Goal: Task Accomplishment & Management: Manage account settings

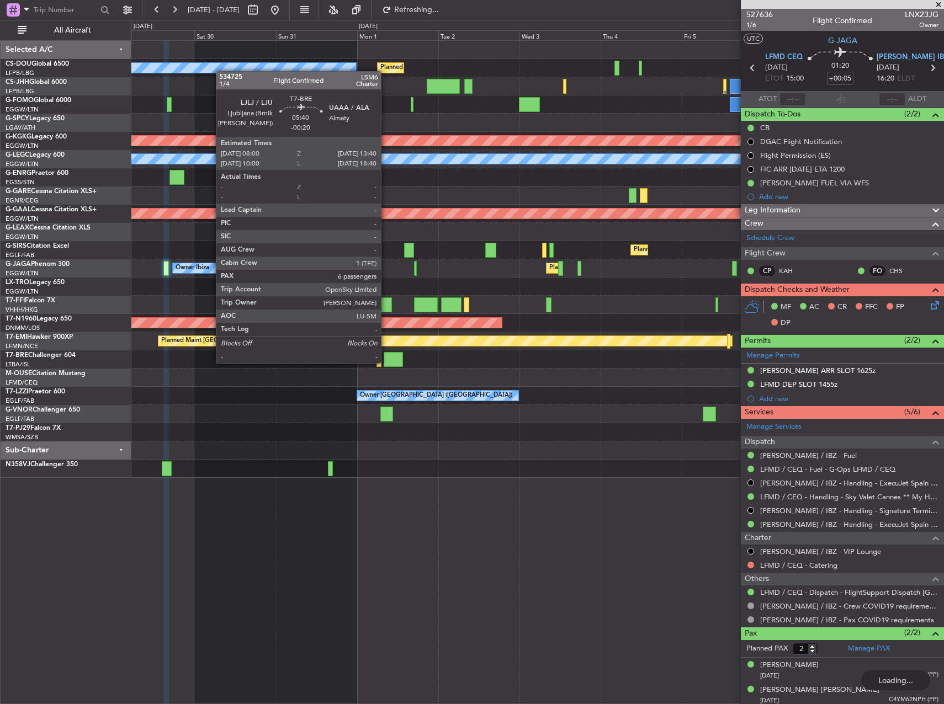
click at [386, 362] on div at bounding box center [393, 359] width 19 height 15
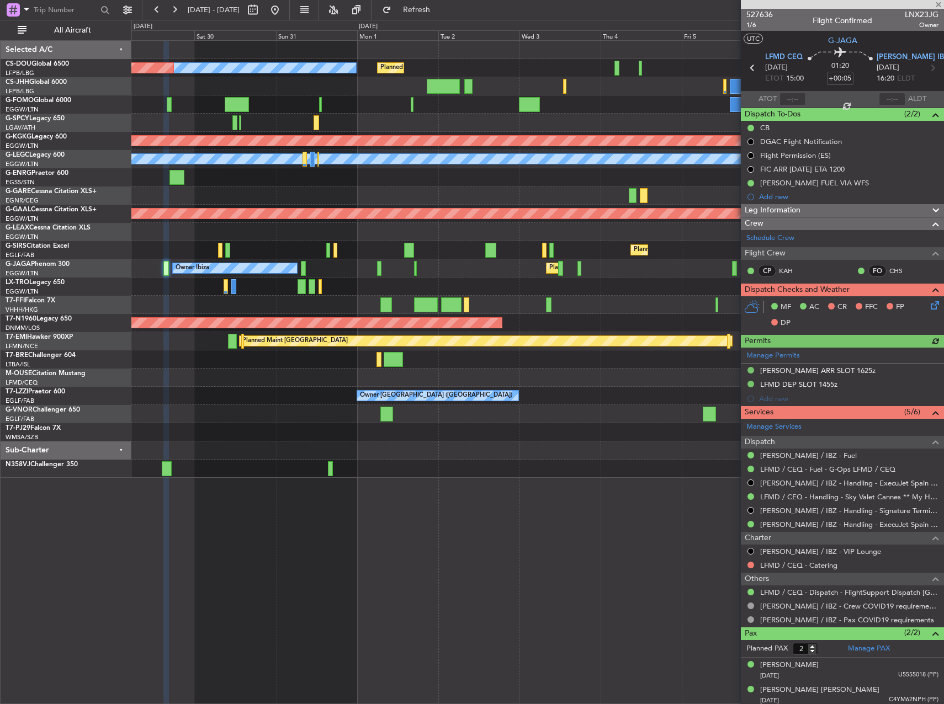
type input "-00:20"
type input "6"
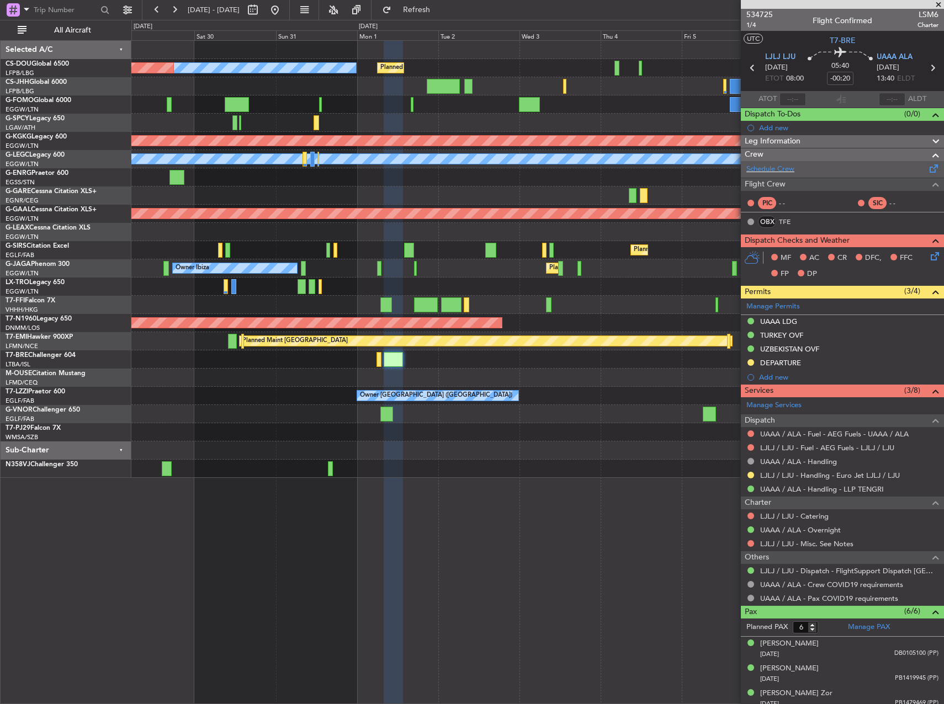
click at [814, 174] on div "Schedule Crew" at bounding box center [842, 169] width 203 height 17
click at [428, 15] on button "Refresh" at bounding box center [410, 10] width 66 height 18
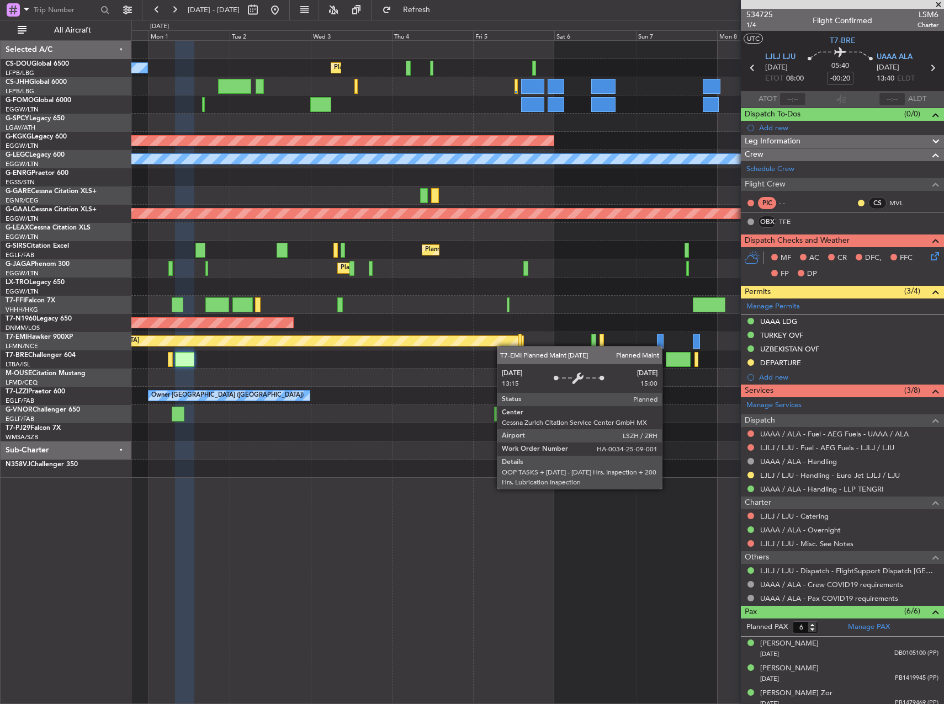
click at [487, 346] on div "No Crew Planned Maint [GEOGRAPHIC_DATA] ([GEOGRAPHIC_DATA]) Planned Maint [GEOG…" at bounding box center [537, 259] width 812 height 437
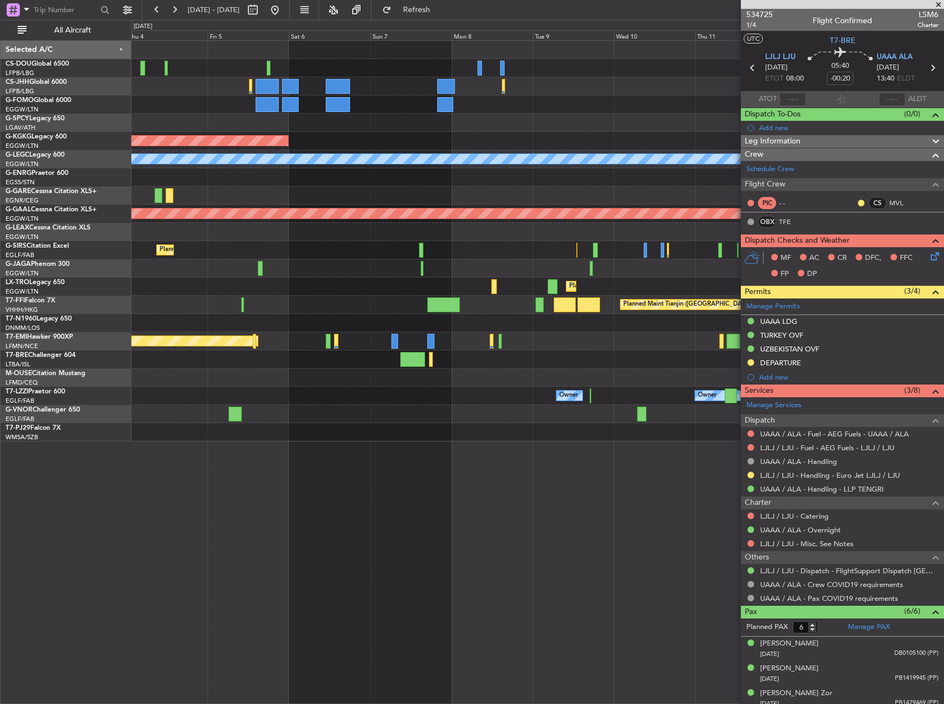
click at [387, 401] on div "Owner Owner Owner London ([GEOGRAPHIC_DATA])" at bounding box center [537, 396] width 812 height 18
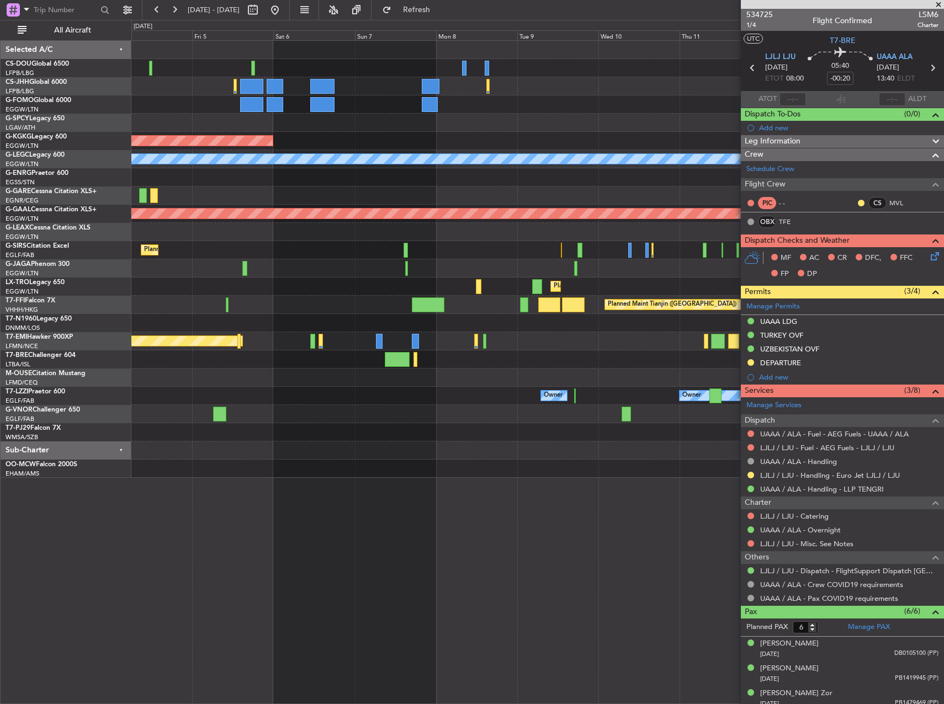
click at [312, 441] on div at bounding box center [537, 432] width 812 height 18
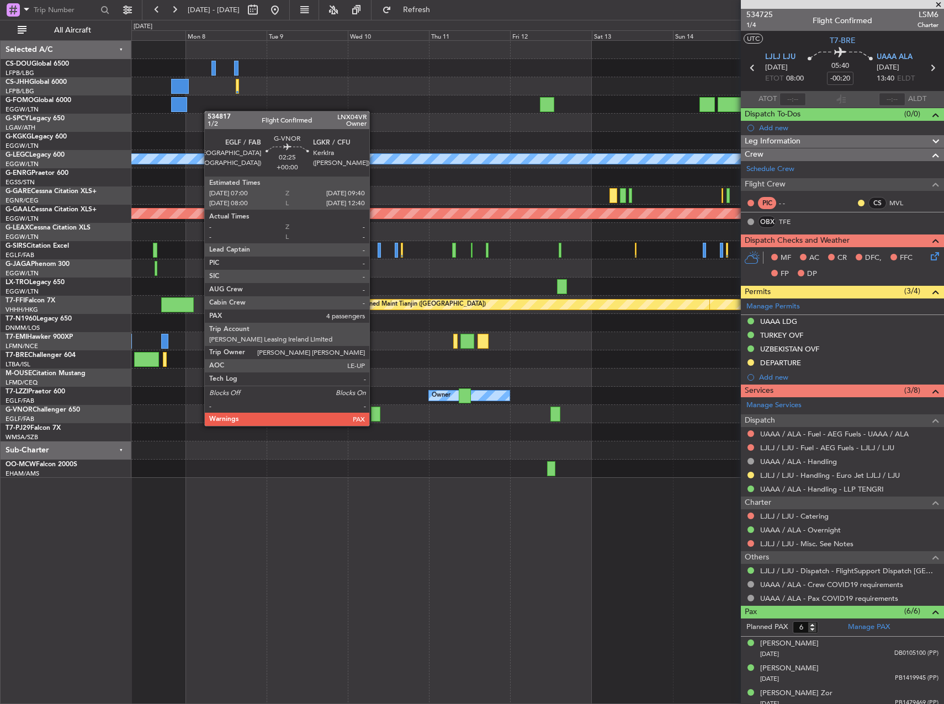
click at [374, 415] on div at bounding box center [375, 414] width 9 height 15
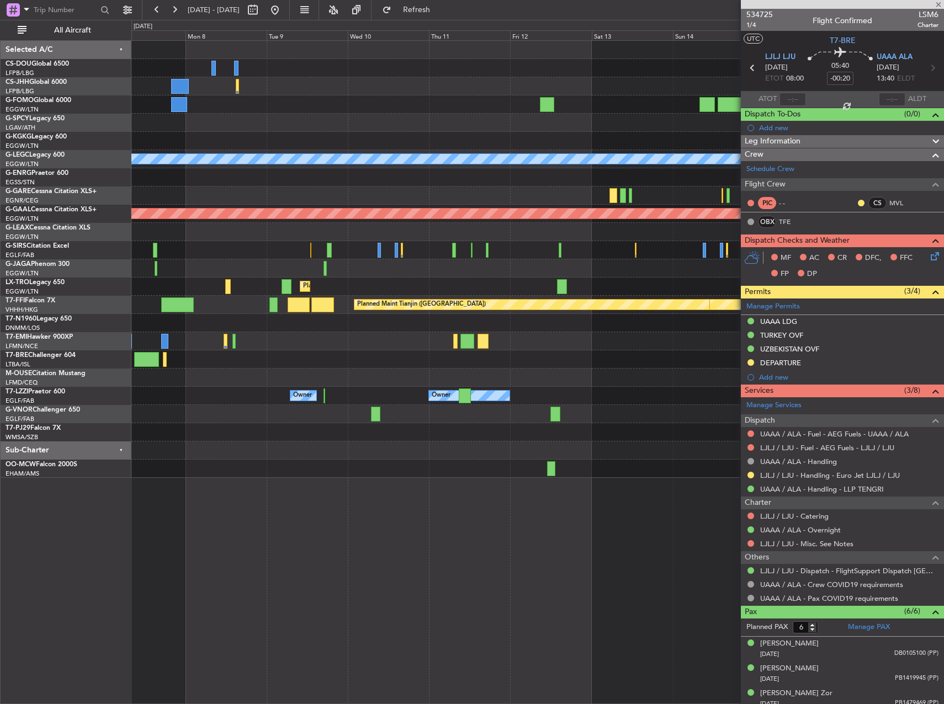
type input "4"
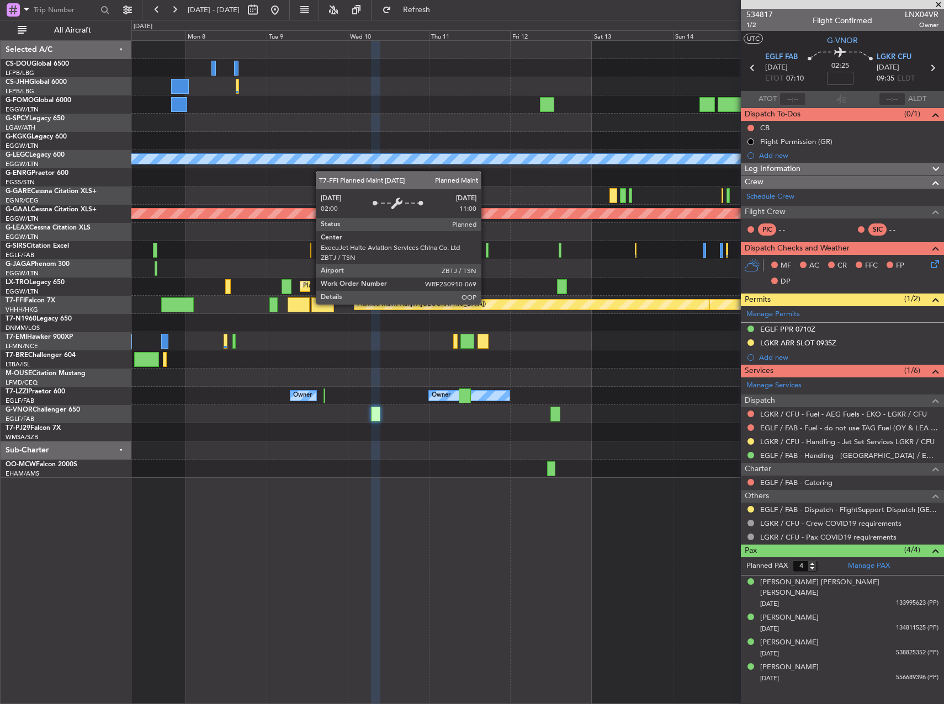
click at [707, 272] on div "AOG Maint [GEOGRAPHIC_DATA] (Ataturk) A/C Unavailable [GEOGRAPHIC_DATA] ([GEOGR…" at bounding box center [537, 259] width 812 height 437
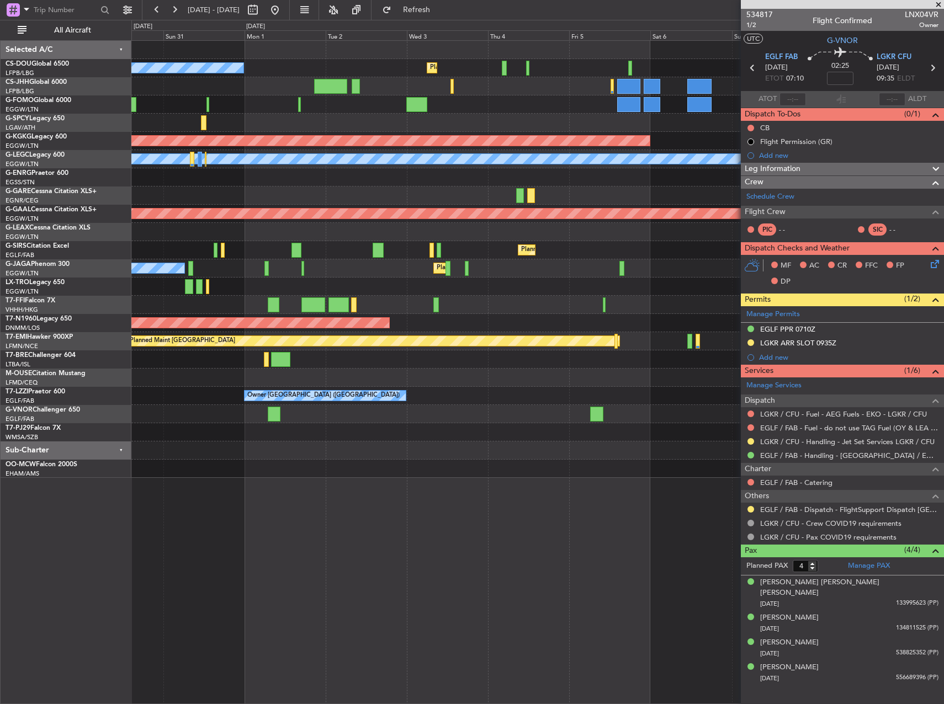
click at [750, 399] on fb-app "[DATE] - [DATE] Refresh Quick Links All Aircraft Planned Maint [GEOGRAPHIC_DATA…" at bounding box center [472, 356] width 944 height 696
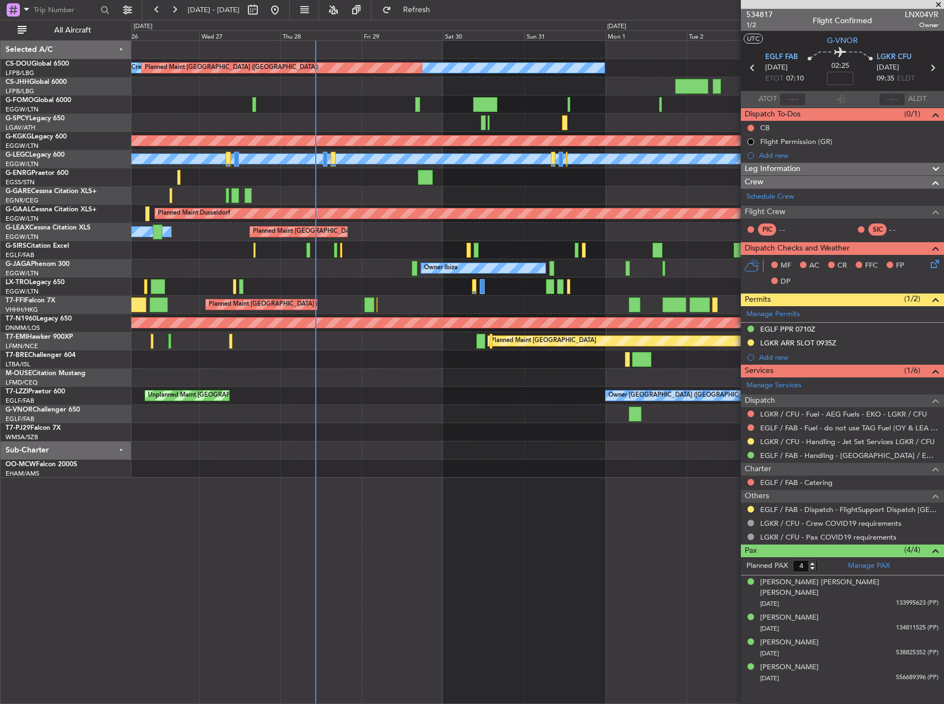
click at [664, 373] on div at bounding box center [537, 378] width 812 height 18
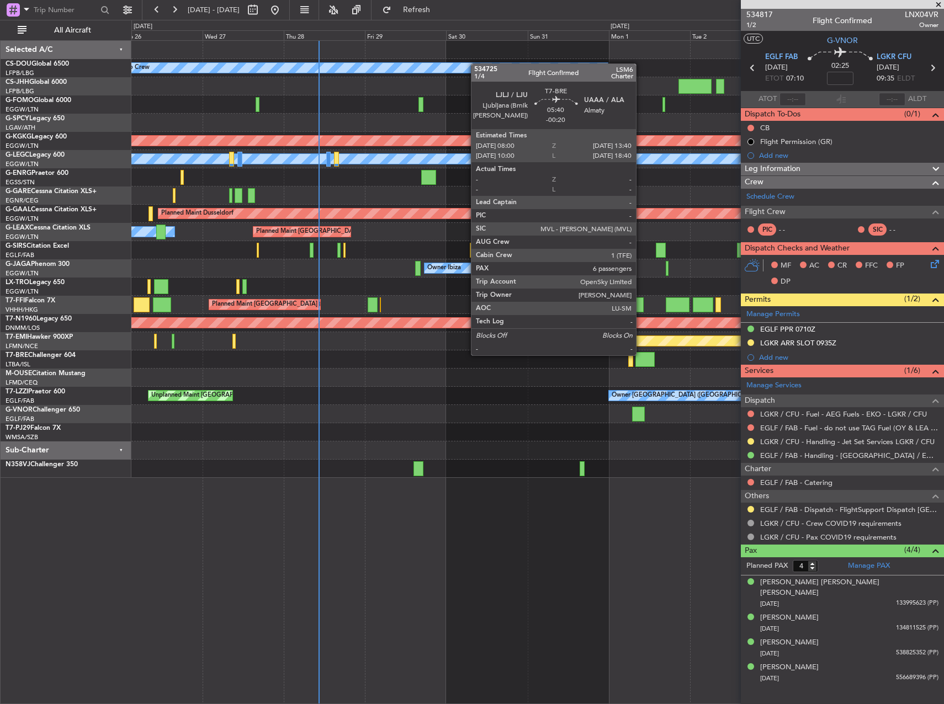
click at [641, 354] on div at bounding box center [644, 359] width 19 height 15
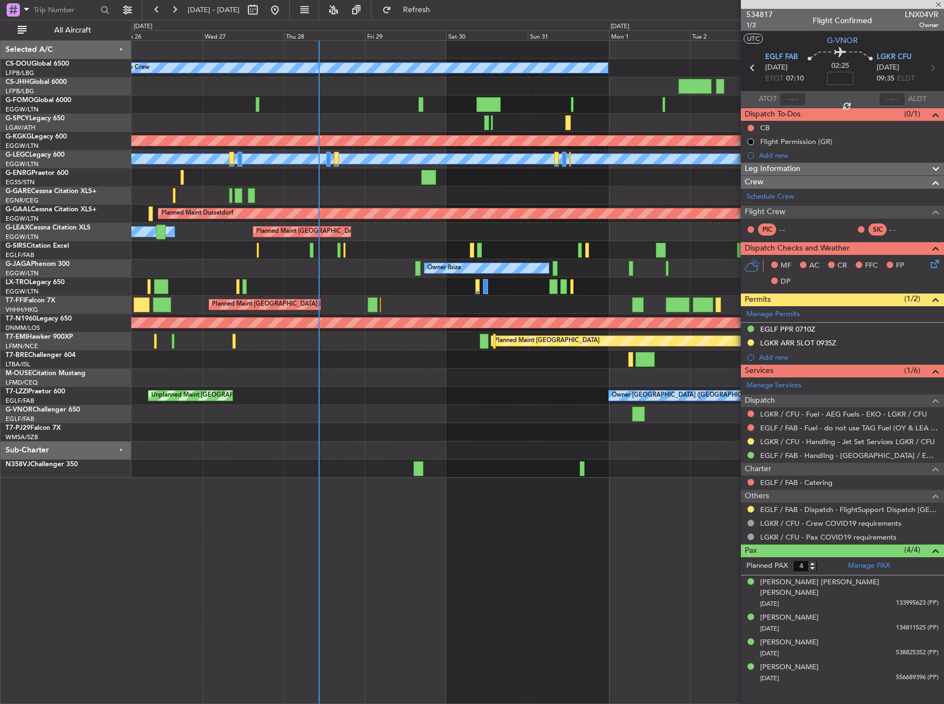
type input "-00:20"
type input "6"
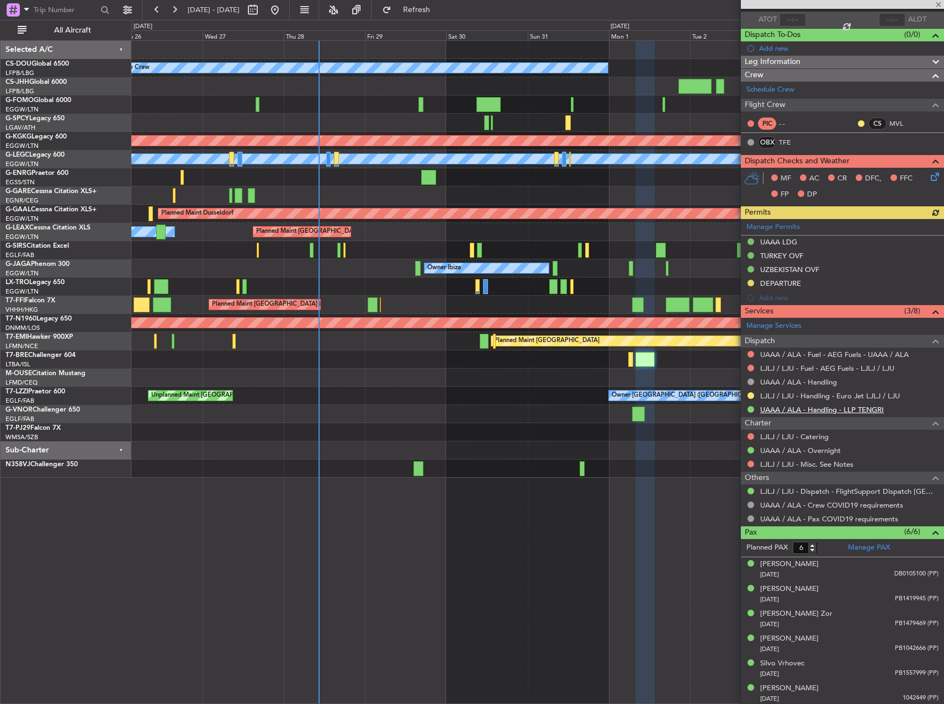
scroll to position [81, 0]
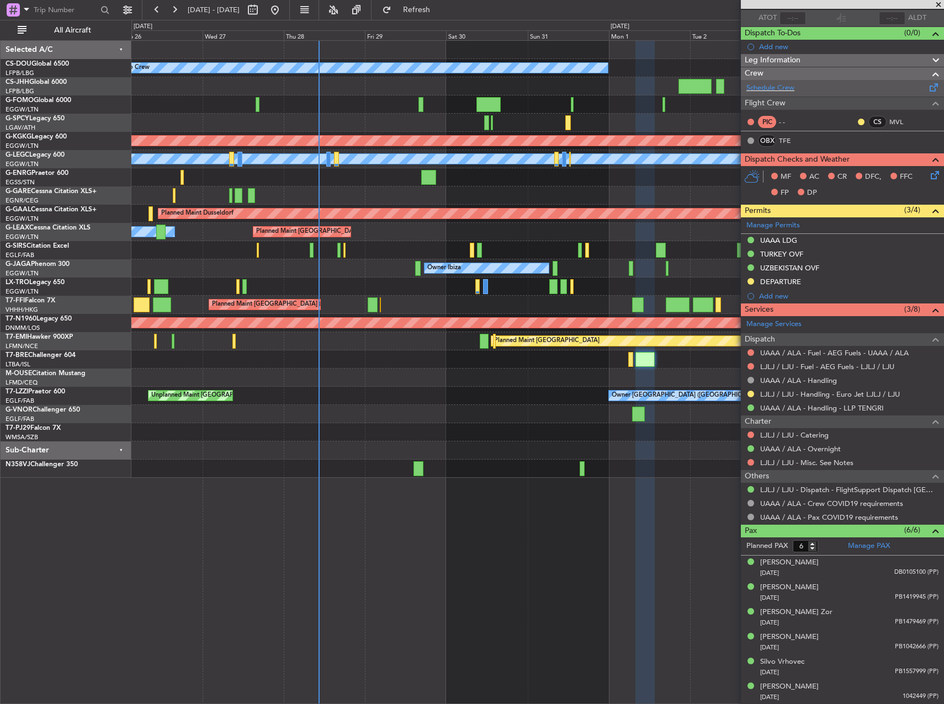
click at [819, 81] on div "Schedule Crew" at bounding box center [842, 88] width 203 height 17
click at [440, 12] on span "Refresh" at bounding box center [417, 10] width 46 height 8
drag, startPoint x: 934, startPoint y: 497, endPoint x: 927, endPoint y: 512, distance: 16.1
click at [927, 512] on ul "LJLJ / LJU - Dispatch - FlightSupport Dispatch [GEOGRAPHIC_DATA] UAAA / ALA - C…" at bounding box center [842, 503] width 203 height 41
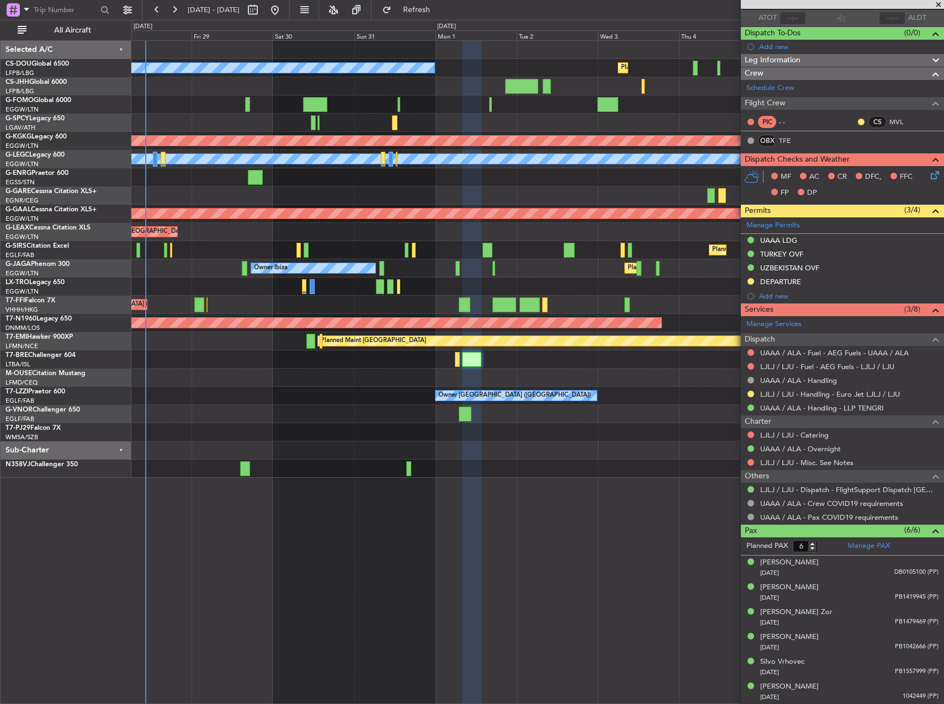
click at [344, 425] on div at bounding box center [537, 432] width 812 height 18
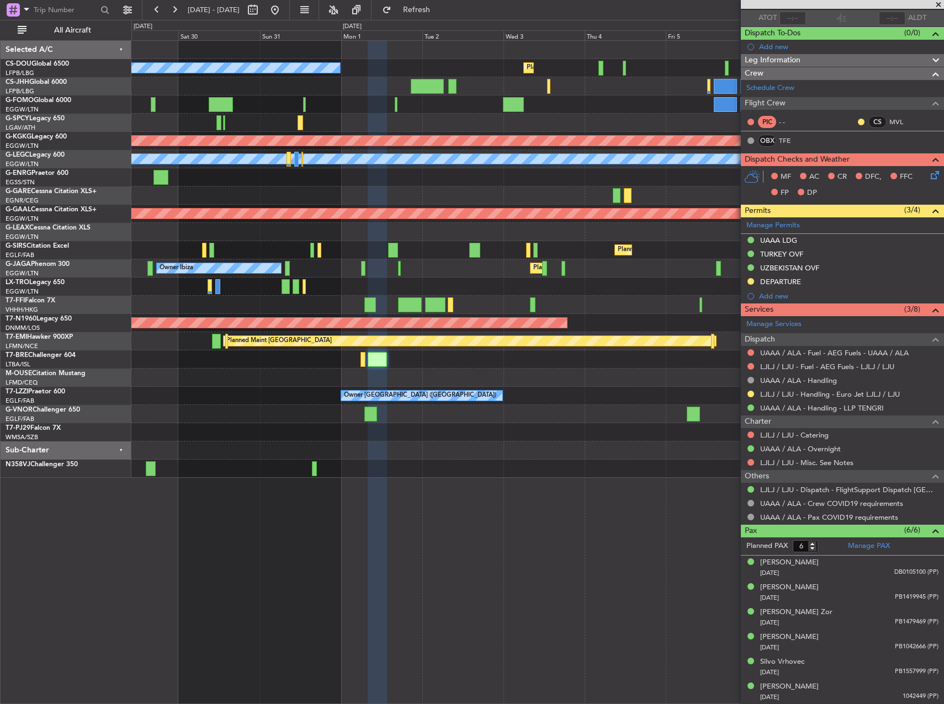
click at [534, 312] on div "Planned Maint [GEOGRAPHIC_DATA] ([GEOGRAPHIC_DATA]) No Crew Planned Maint [GEOG…" at bounding box center [537, 259] width 812 height 437
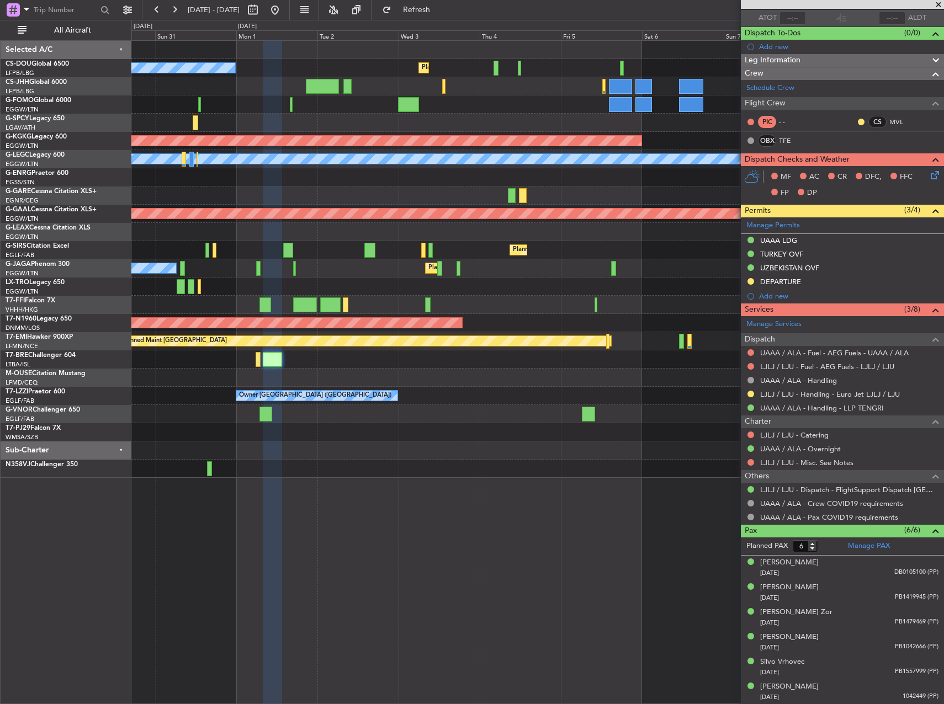
click at [682, 259] on div "No Crew Planned Maint [GEOGRAPHIC_DATA] ([GEOGRAPHIC_DATA]) Planned Maint [GEOG…" at bounding box center [537, 259] width 812 height 437
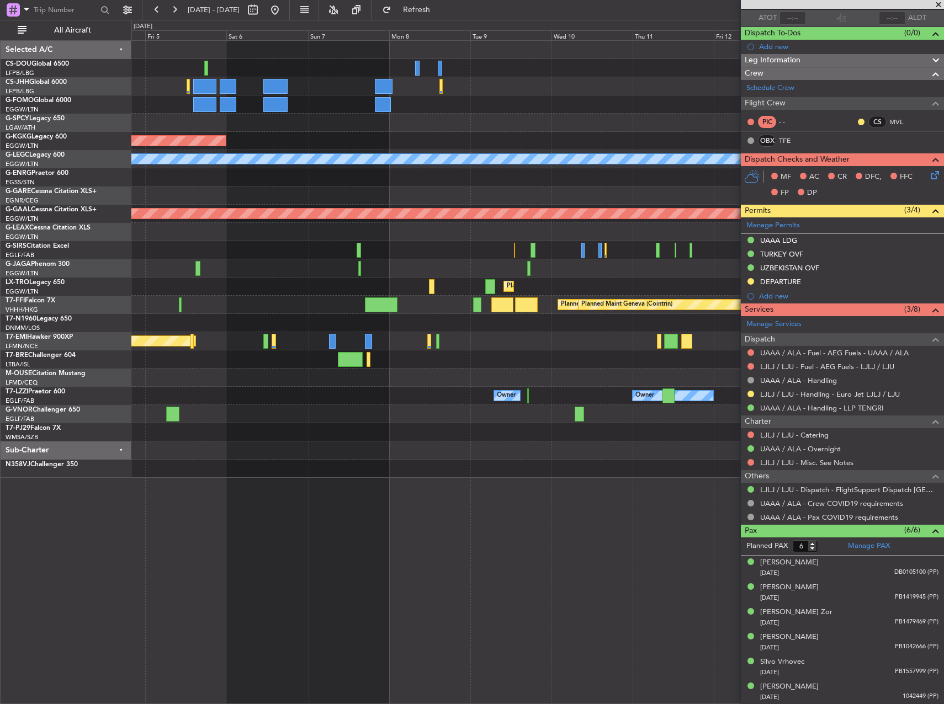
click at [239, 256] on div "Planned Maint [GEOGRAPHIC_DATA] ([GEOGRAPHIC_DATA])" at bounding box center [537, 250] width 812 height 18
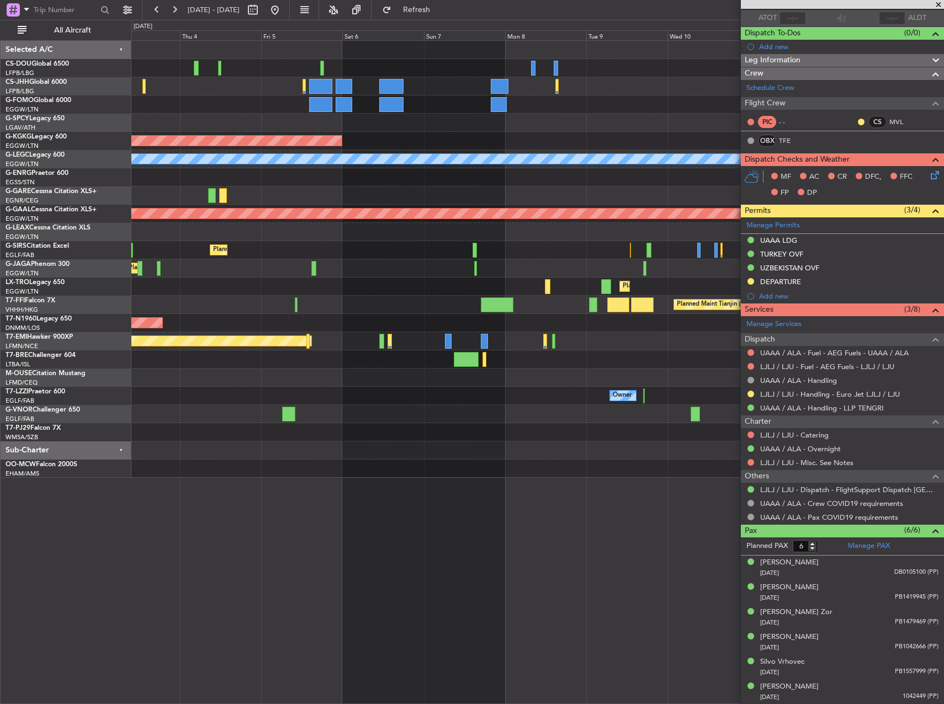
click at [656, 393] on div "Owner Owner Owner London ([GEOGRAPHIC_DATA])" at bounding box center [537, 396] width 812 height 18
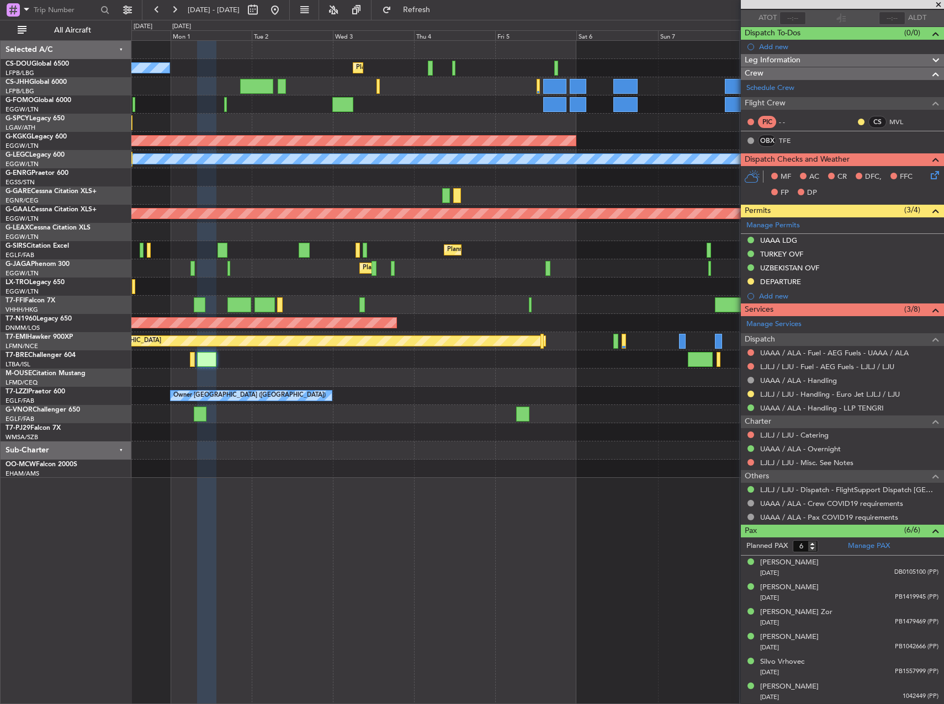
click at [662, 398] on div "Owner Owner London ([GEOGRAPHIC_DATA]) Owner" at bounding box center [537, 396] width 812 height 18
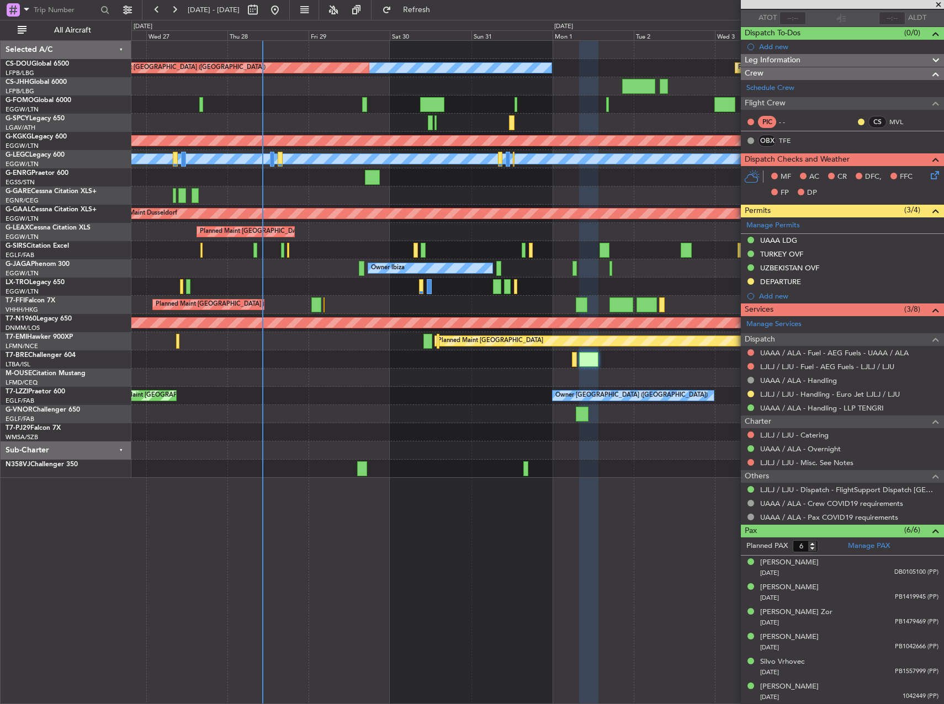
click at [526, 407] on div "Planned Maint [GEOGRAPHIC_DATA] ([GEOGRAPHIC_DATA]) No Crew Planned Maint [GEOG…" at bounding box center [537, 259] width 812 height 437
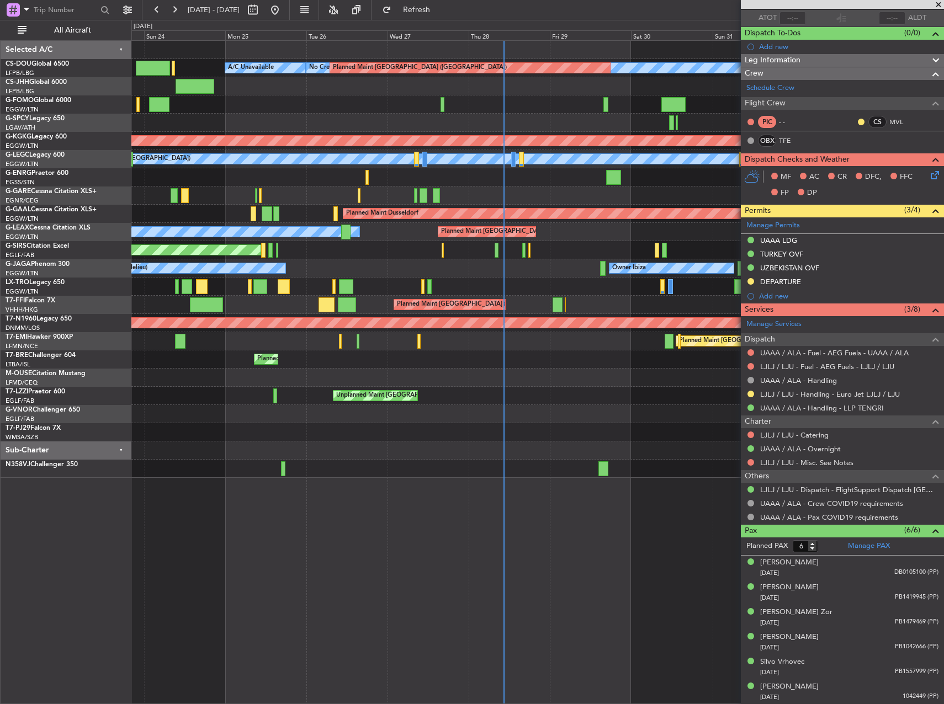
click at [494, 393] on div "No Crew Planned Maint [GEOGRAPHIC_DATA] ([GEOGRAPHIC_DATA]) A/C Unavailable Pla…" at bounding box center [537, 259] width 812 height 437
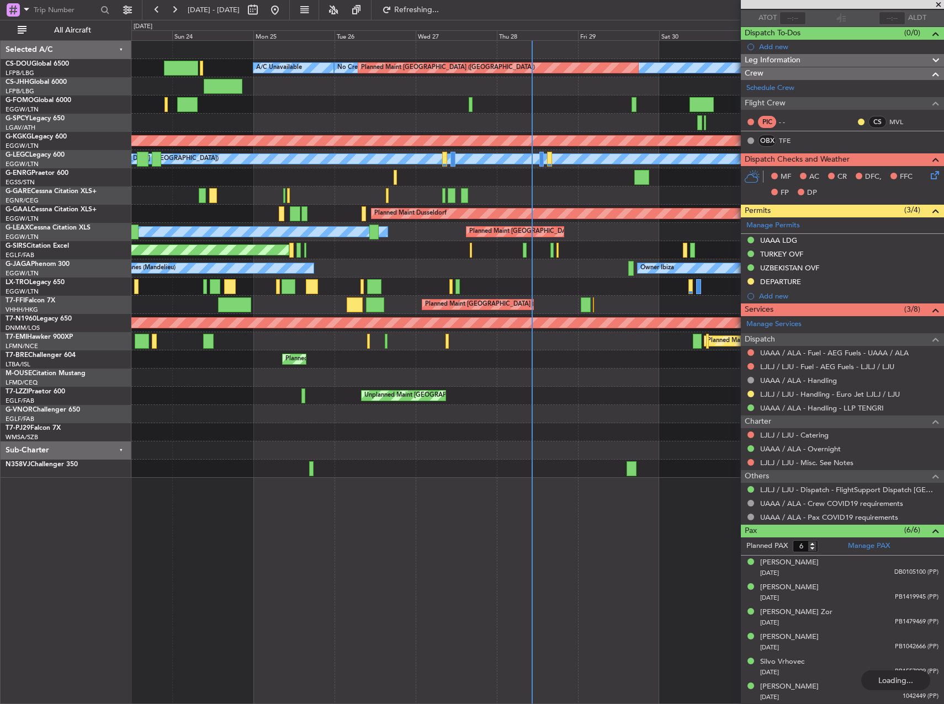
click at [335, 431] on div "No Crew Planned Maint [GEOGRAPHIC_DATA] ([GEOGRAPHIC_DATA]) A/C Unavailable Pla…" at bounding box center [537, 259] width 812 height 437
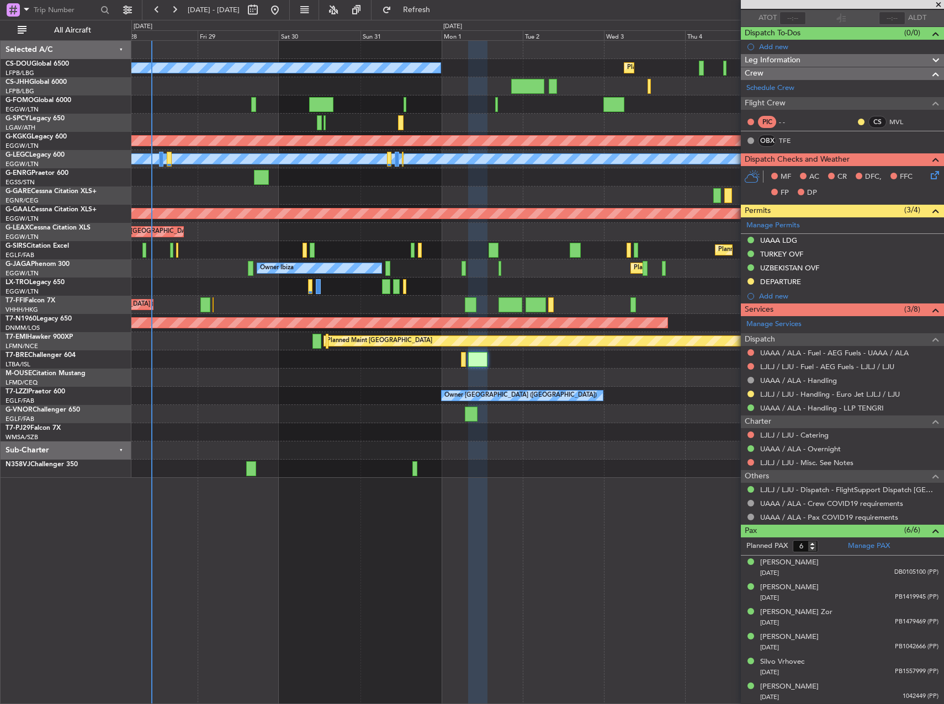
click at [341, 405] on div "Planned Maint [GEOGRAPHIC_DATA] ([GEOGRAPHIC_DATA]) No Crew Planned Maint [GEOG…" at bounding box center [537, 259] width 812 height 437
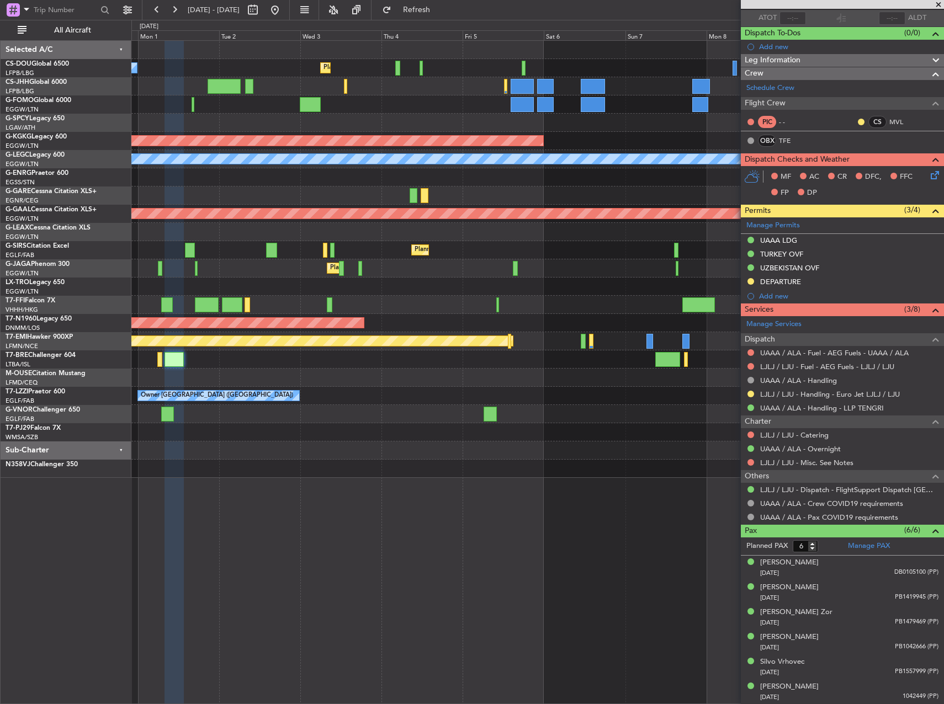
click at [533, 368] on div "No Crew Planned Maint [GEOGRAPHIC_DATA] ([GEOGRAPHIC_DATA]) Planned Maint [GEOG…" at bounding box center [537, 259] width 812 height 437
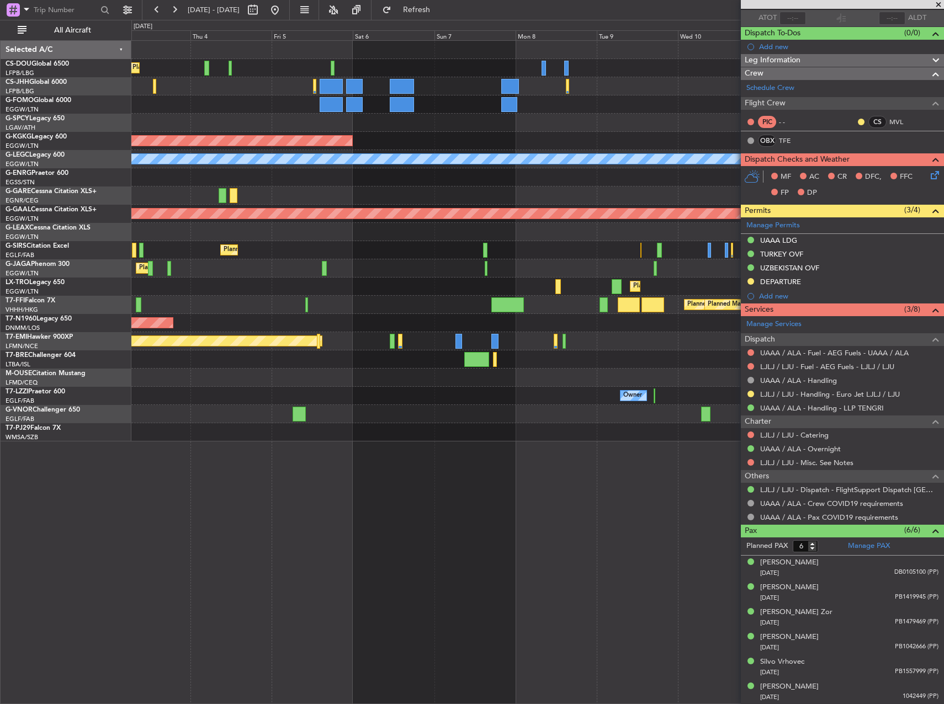
click at [411, 434] on div "Planned Maint [GEOGRAPHIC_DATA] ([GEOGRAPHIC_DATA]) No Crew AOG Maint [GEOGRAPH…" at bounding box center [537, 241] width 812 height 401
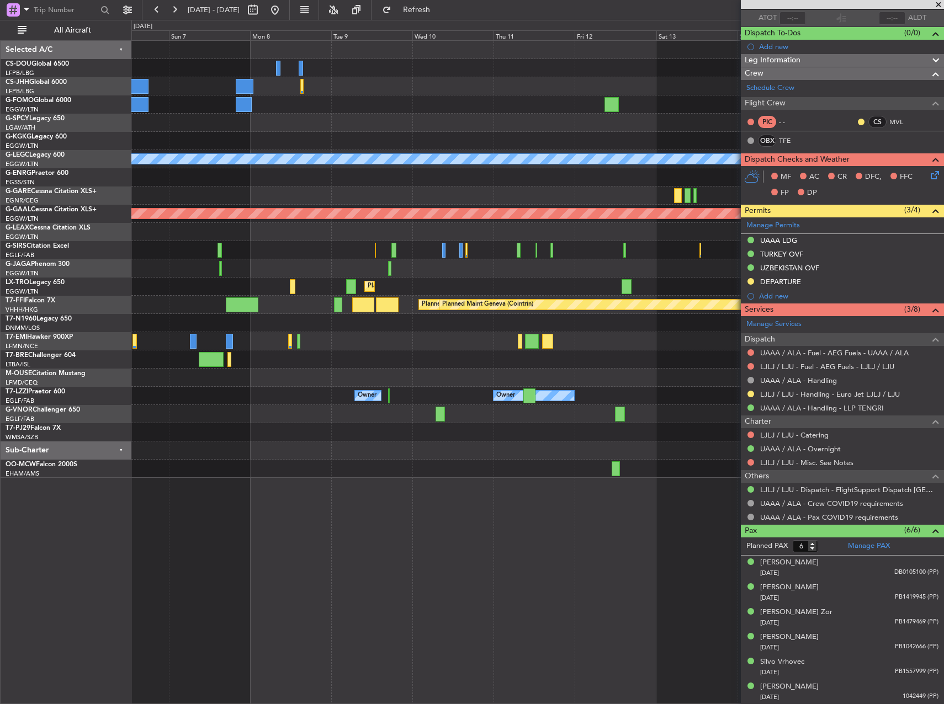
click at [339, 423] on div "AOG Maint [GEOGRAPHIC_DATA] (Ataturk) A/C Unavailable [GEOGRAPHIC_DATA] ([GEOGR…" at bounding box center [537, 259] width 812 height 437
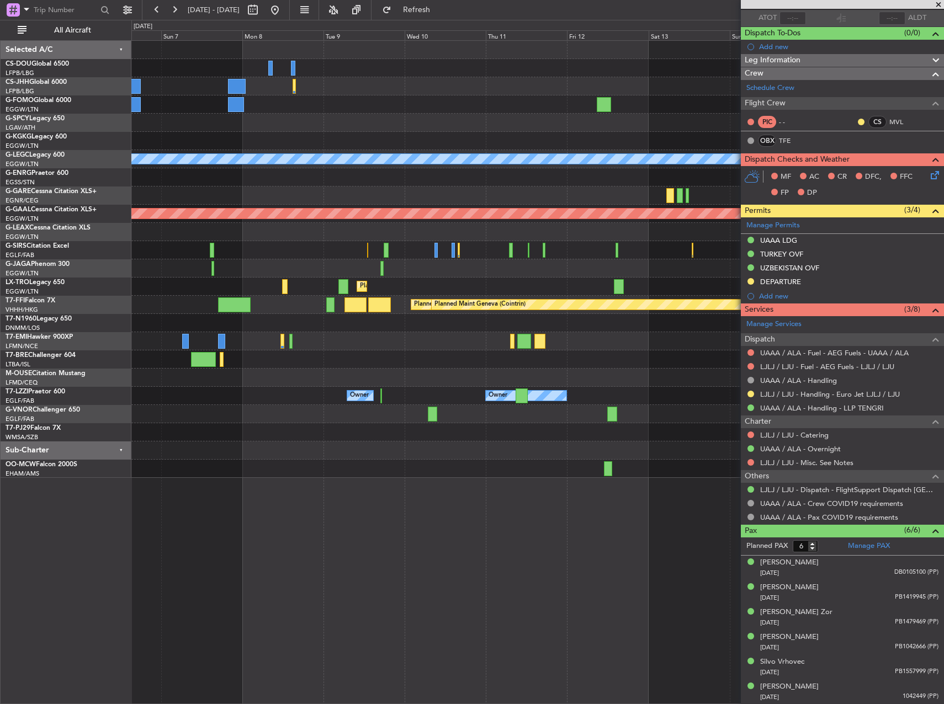
drag, startPoint x: 314, startPoint y: 10, endPoint x: 334, endPoint y: 28, distance: 26.2
click at [284, 11] on button at bounding box center [275, 10] width 18 height 18
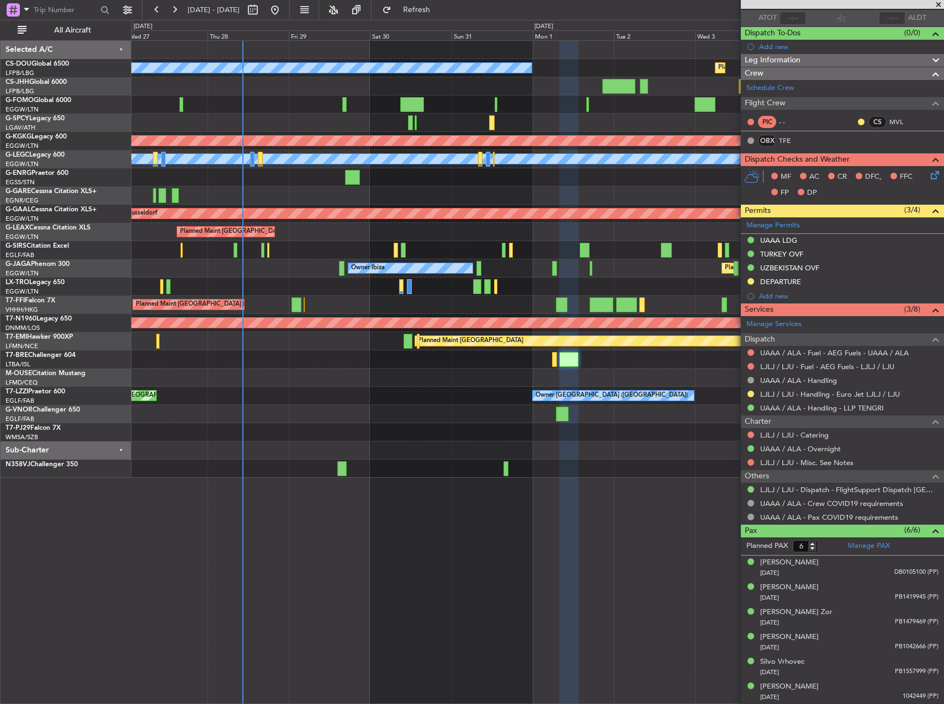
click at [219, 330] on div "Planned Maint [GEOGRAPHIC_DATA] ([GEOGRAPHIC_DATA])" at bounding box center [537, 323] width 812 height 18
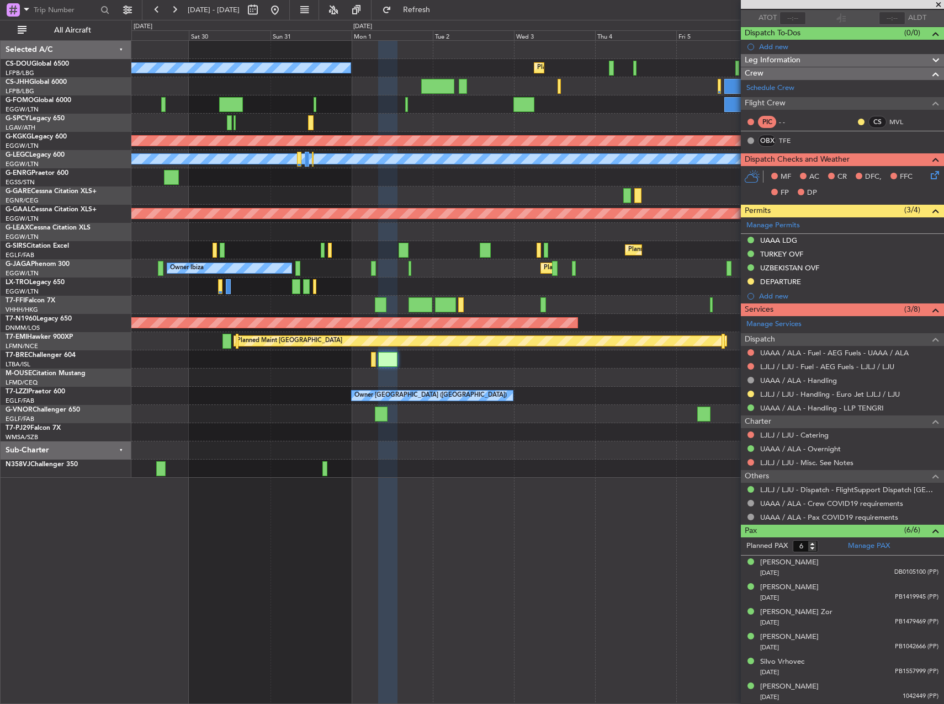
click at [141, 286] on div "Planned Maint [GEOGRAPHIC_DATA] ([GEOGRAPHIC_DATA]) No Crew Planned Maint [GEOG…" at bounding box center [537, 259] width 812 height 437
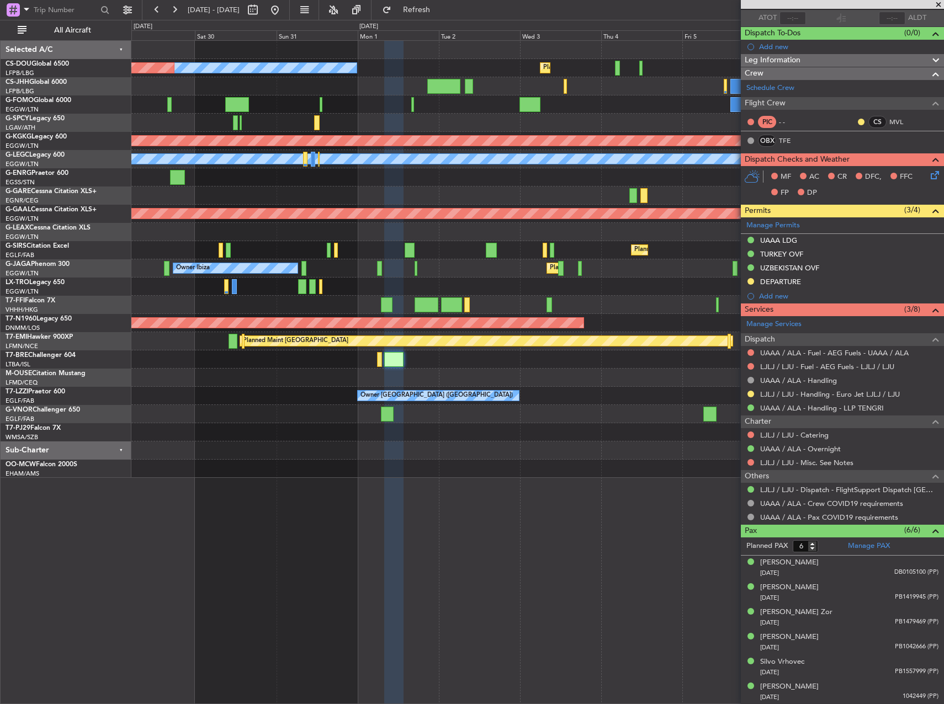
click at [698, 288] on div "Planned Maint Dusseldorf" at bounding box center [537, 287] width 812 height 18
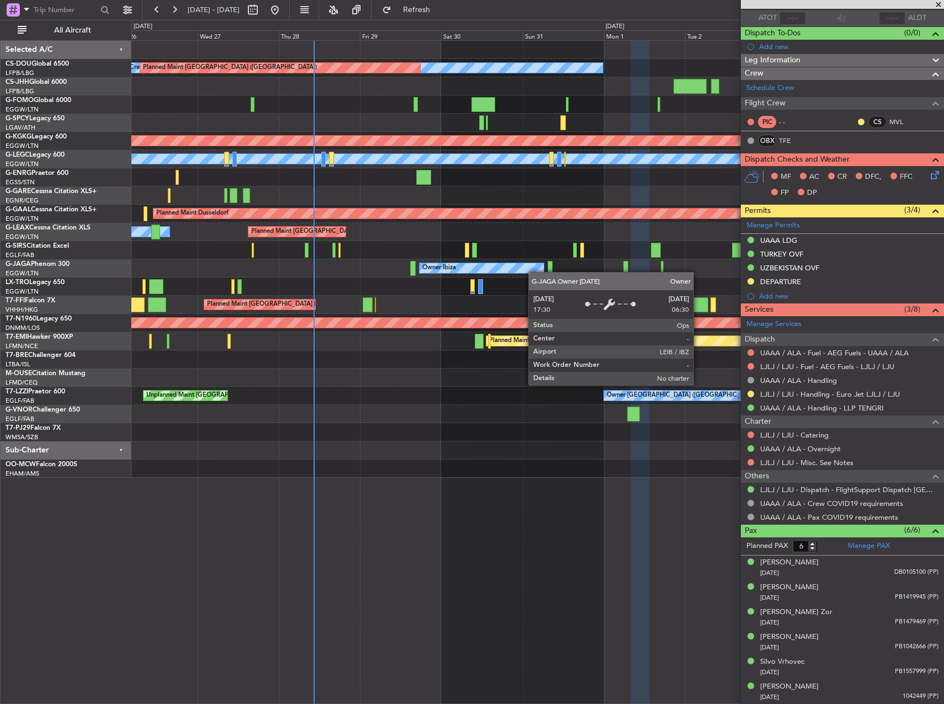
click at [532, 270] on div "Planned Maint [GEOGRAPHIC_DATA] ([GEOGRAPHIC_DATA]) No Crew Planned Maint [GEOG…" at bounding box center [537, 259] width 812 height 437
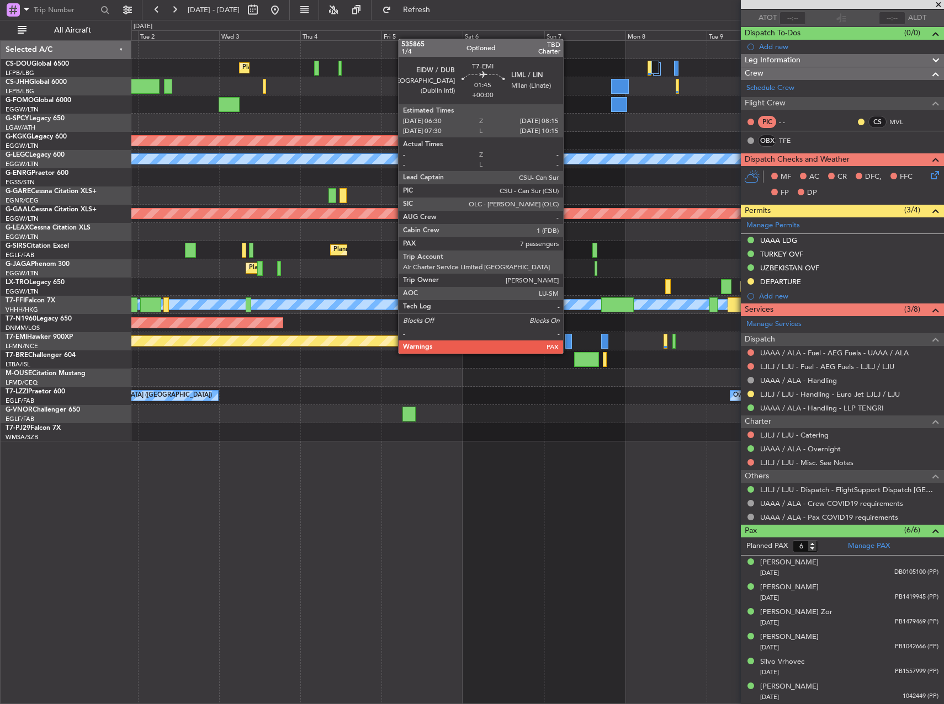
click at [568, 343] on div at bounding box center [568, 341] width 6 height 15
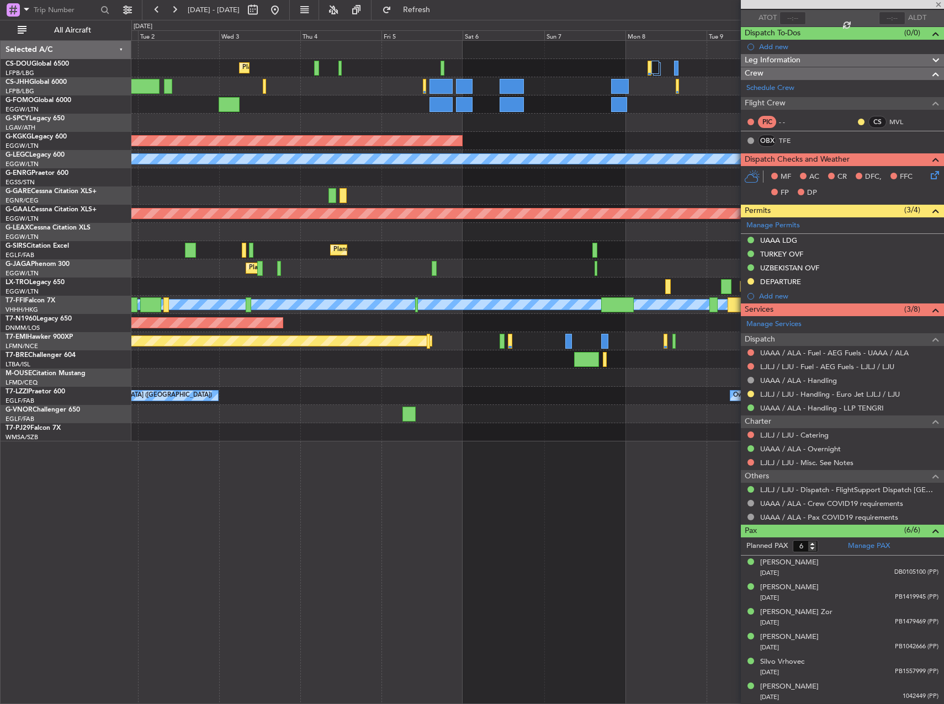
type input "7"
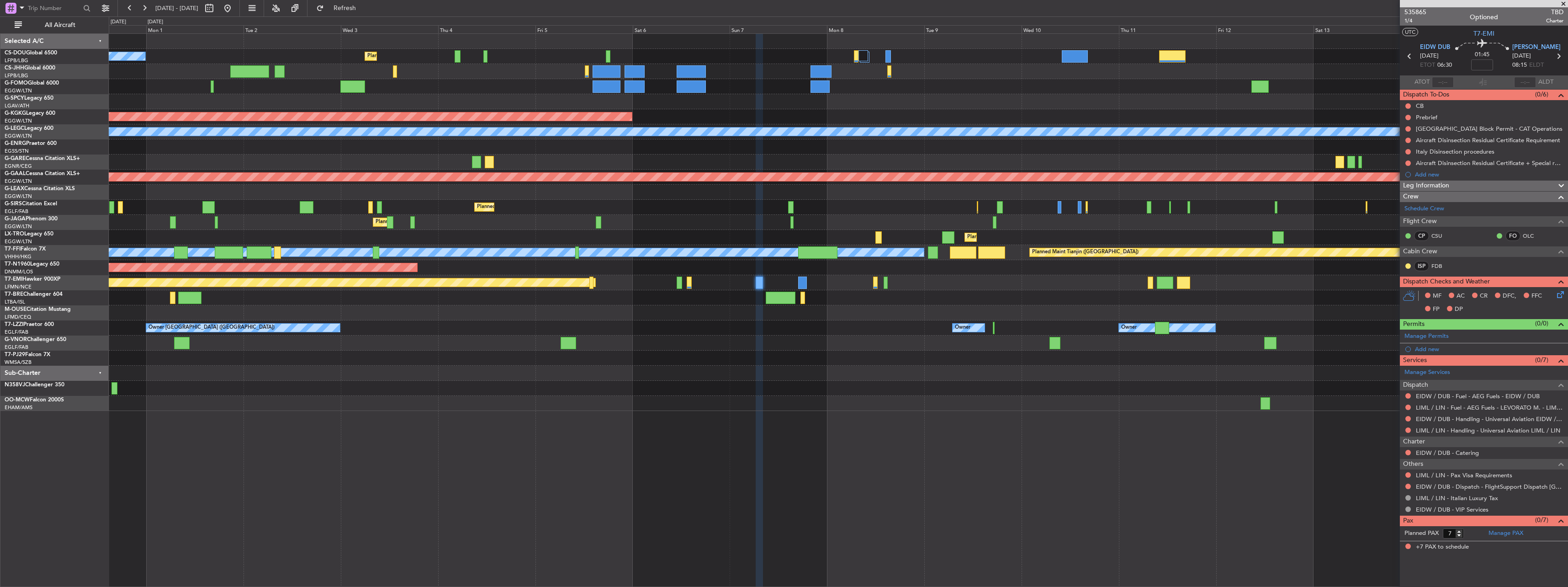
click at [654, 299] on div at bounding box center [837, 298] width 1459 height 15
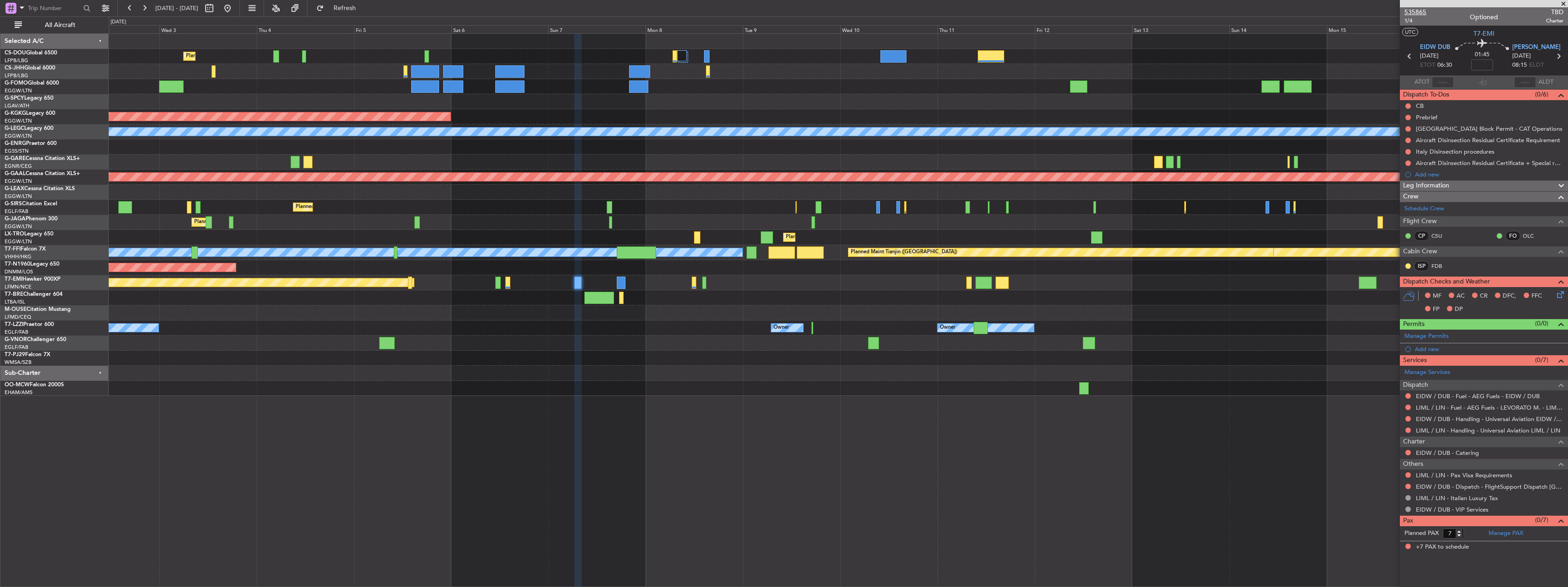
click at [780, 9] on span "535865" at bounding box center [1415, 12] width 22 height 10
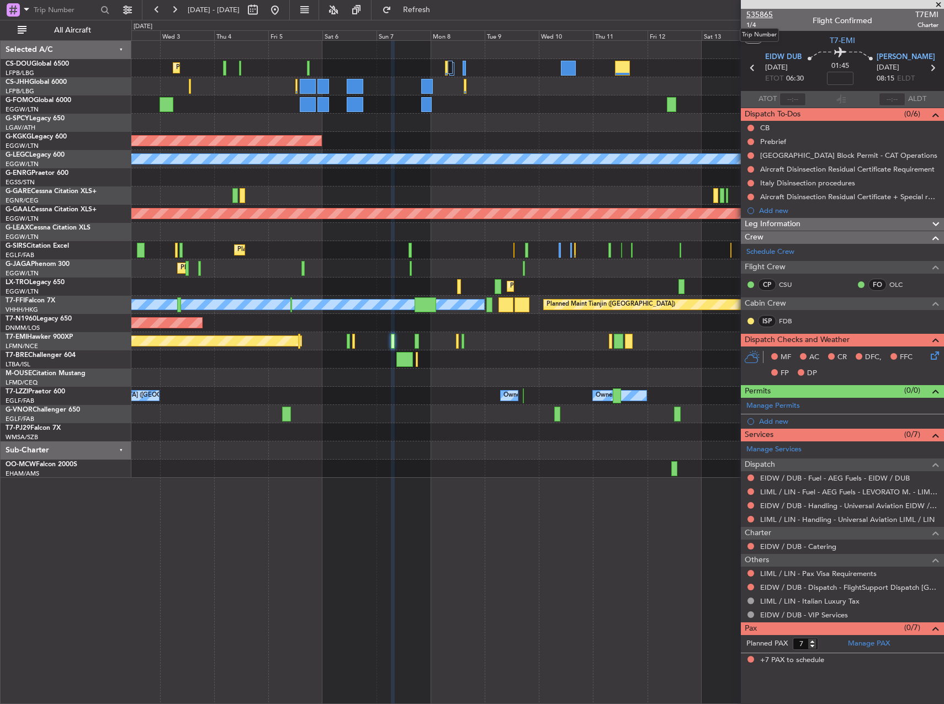
click at [760, 12] on span "535865" at bounding box center [759, 15] width 26 height 12
click at [759, 13] on span "535865" at bounding box center [759, 15] width 26 height 12
click at [760, 17] on span "535865" at bounding box center [759, 15] width 26 height 12
click at [758, 12] on span "535865" at bounding box center [759, 15] width 26 height 12
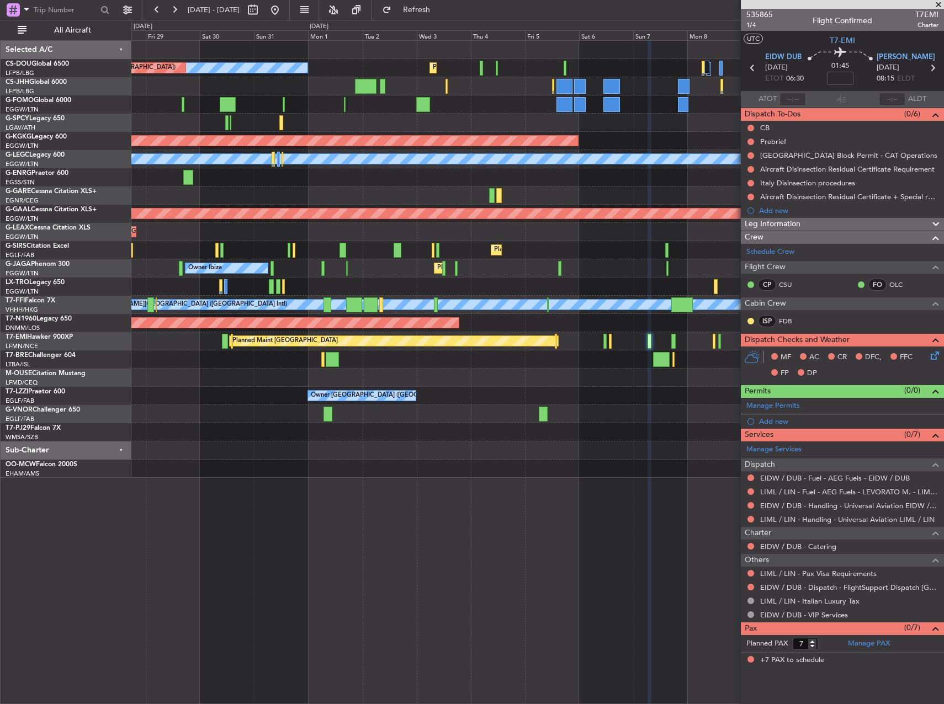
click at [690, 378] on div "Planned Maint [GEOGRAPHIC_DATA] ([GEOGRAPHIC_DATA]) No Crew Planned Maint [GEOG…" at bounding box center [537, 259] width 812 height 437
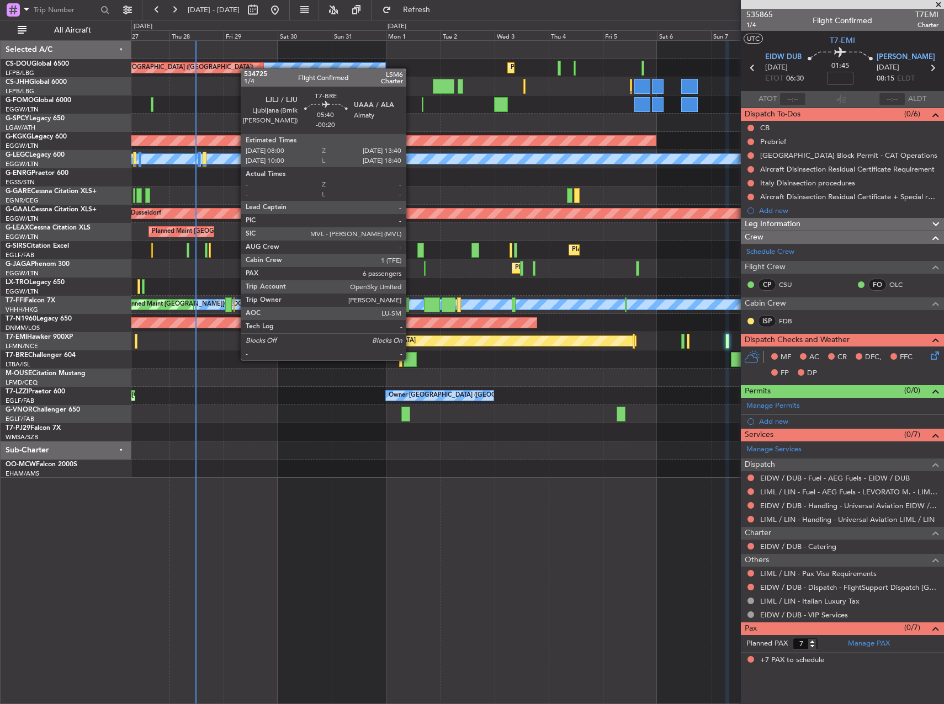
click at [411, 359] on div at bounding box center [410, 359] width 13 height 15
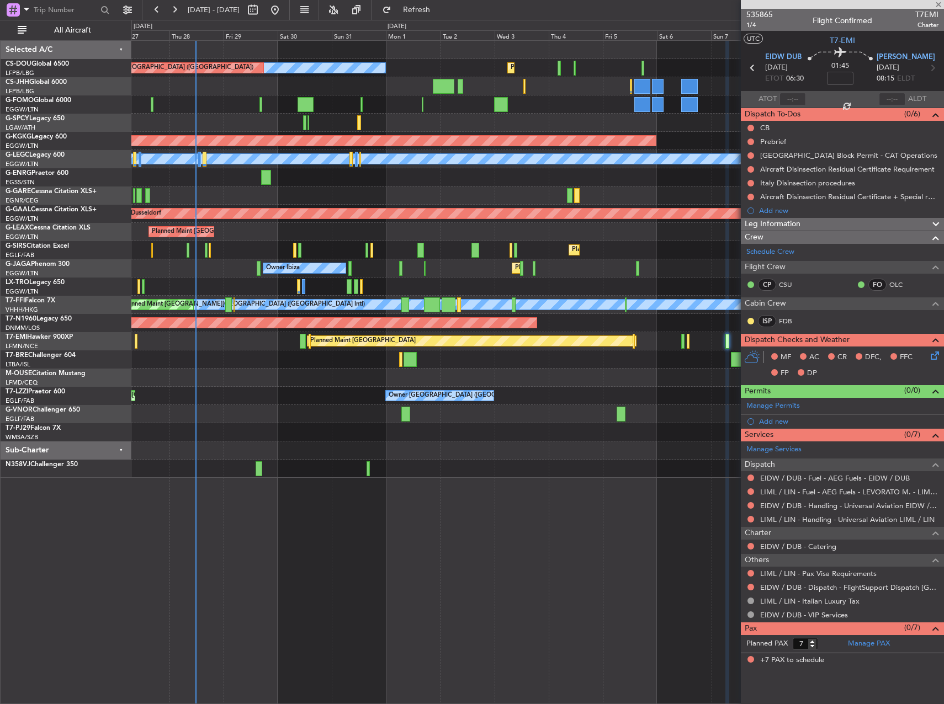
type input "-00:20"
type input "6"
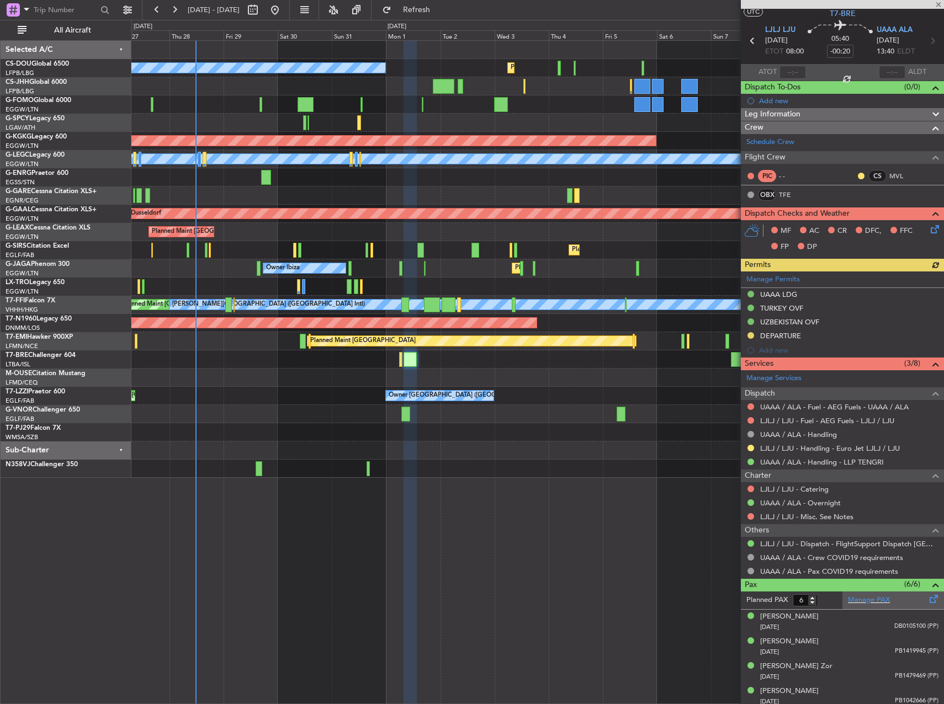
scroll to position [81, 0]
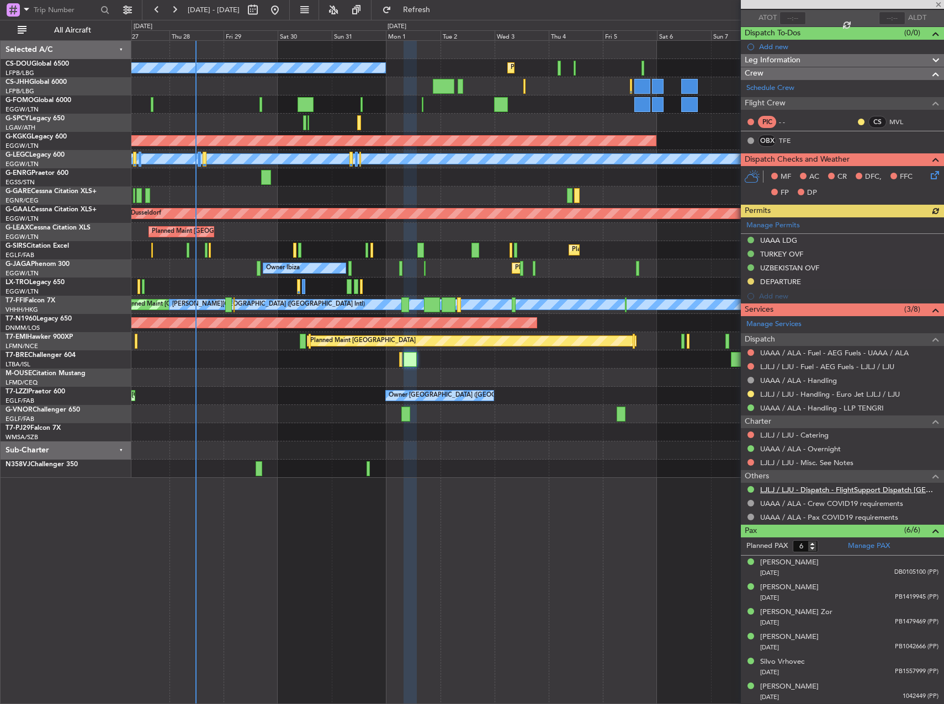
click at [813, 489] on link "LJLJ / LJU - Dispatch - FlightSupport Dispatch [GEOGRAPHIC_DATA]" at bounding box center [849, 489] width 178 height 9
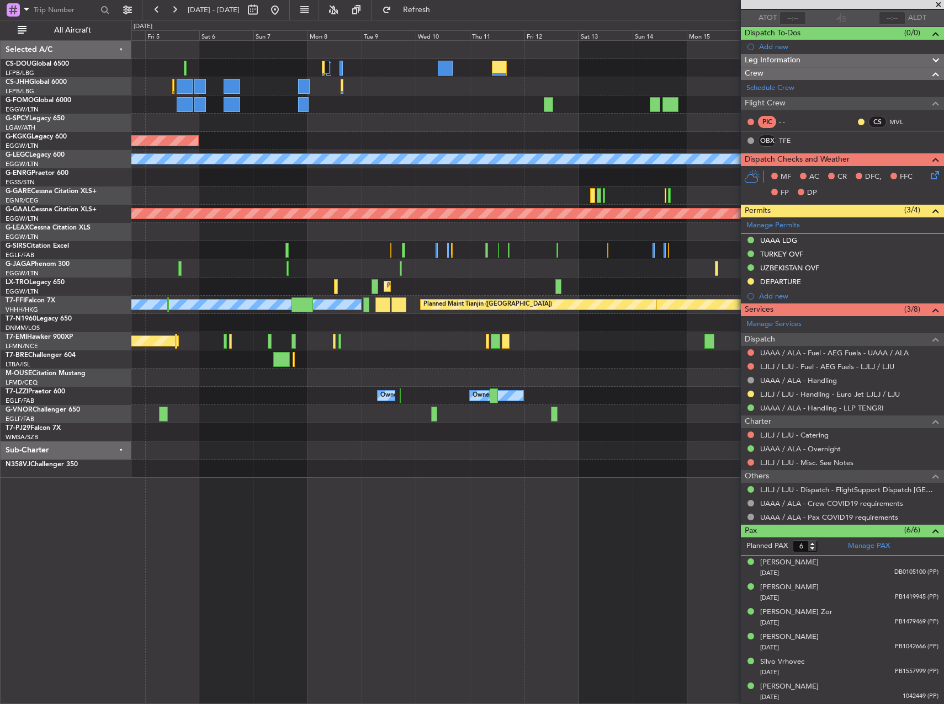
click at [157, 388] on div "Planned Maint [GEOGRAPHIC_DATA] ([GEOGRAPHIC_DATA]) AOG Maint [GEOGRAPHIC_DATA]…" at bounding box center [537, 259] width 812 height 437
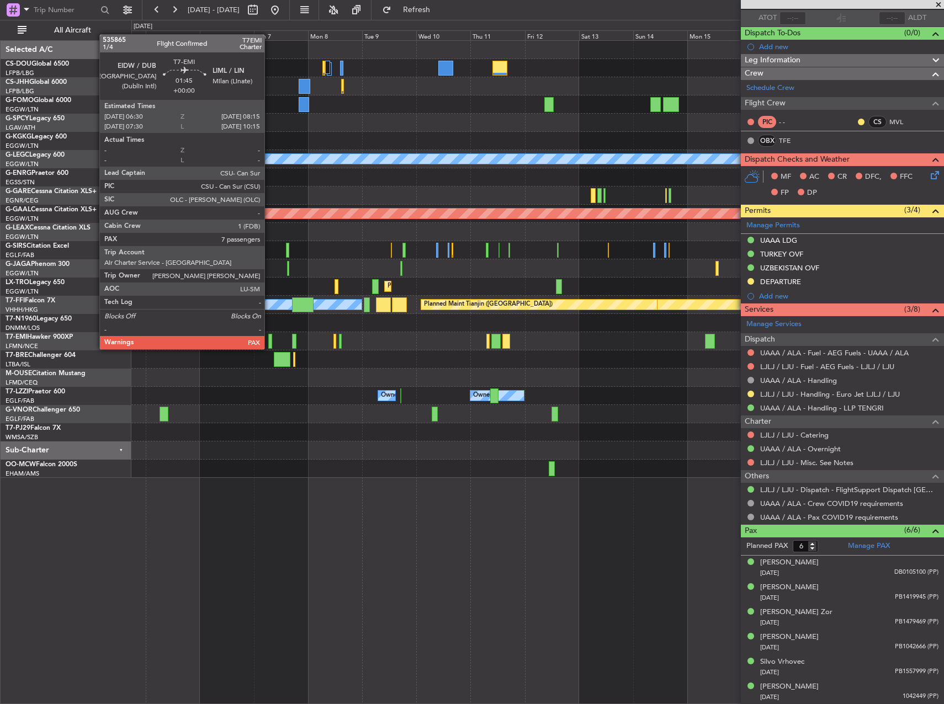
click at [270, 338] on div at bounding box center [270, 341] width 4 height 15
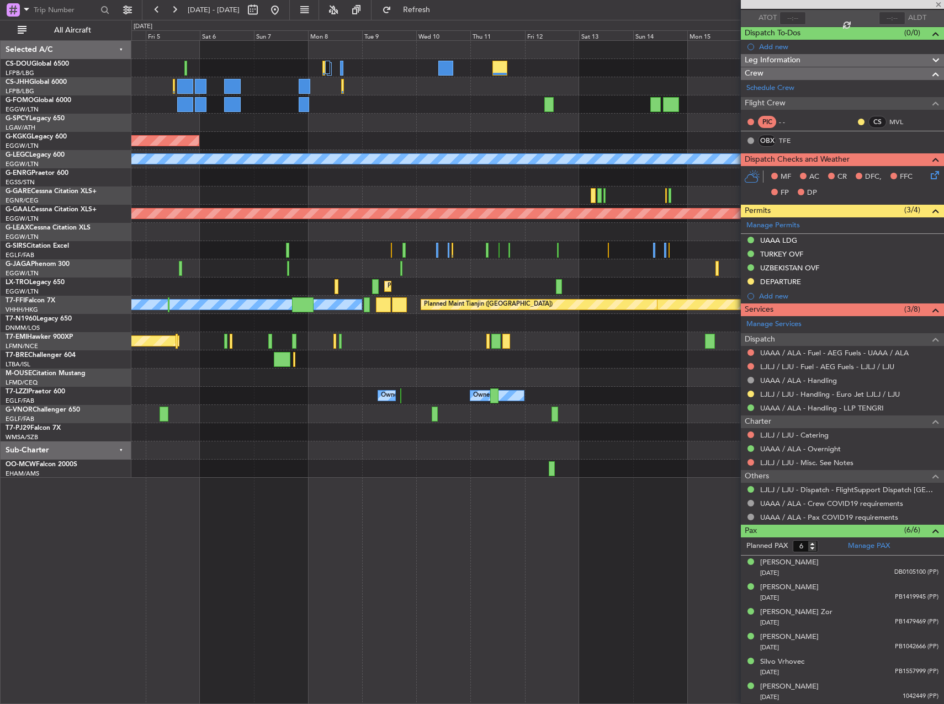
type input "7"
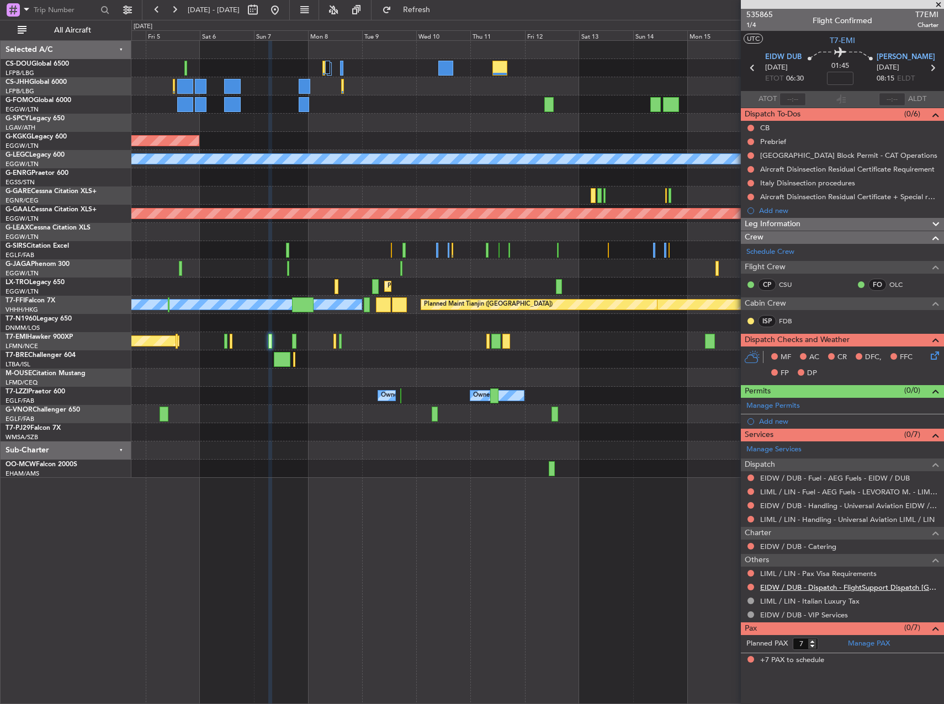
click at [799, 590] on link "EIDW / DUB - Dispatch - FlightSupport Dispatch [GEOGRAPHIC_DATA]" at bounding box center [849, 587] width 178 height 9
click at [443, 3] on button "Refresh" at bounding box center [410, 10] width 66 height 18
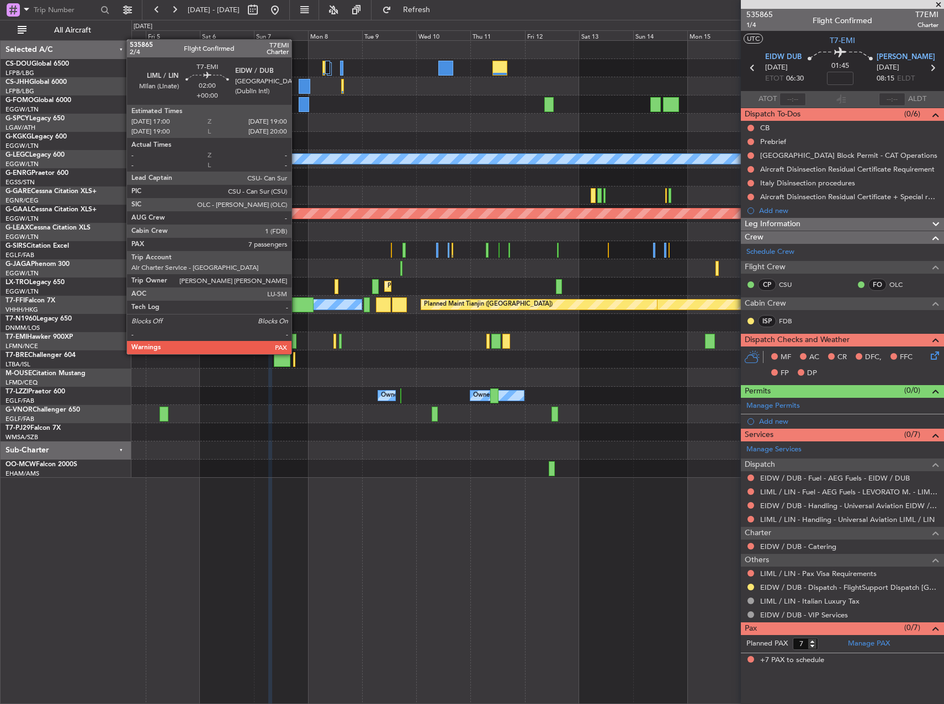
click at [294, 342] on div at bounding box center [294, 341] width 5 height 15
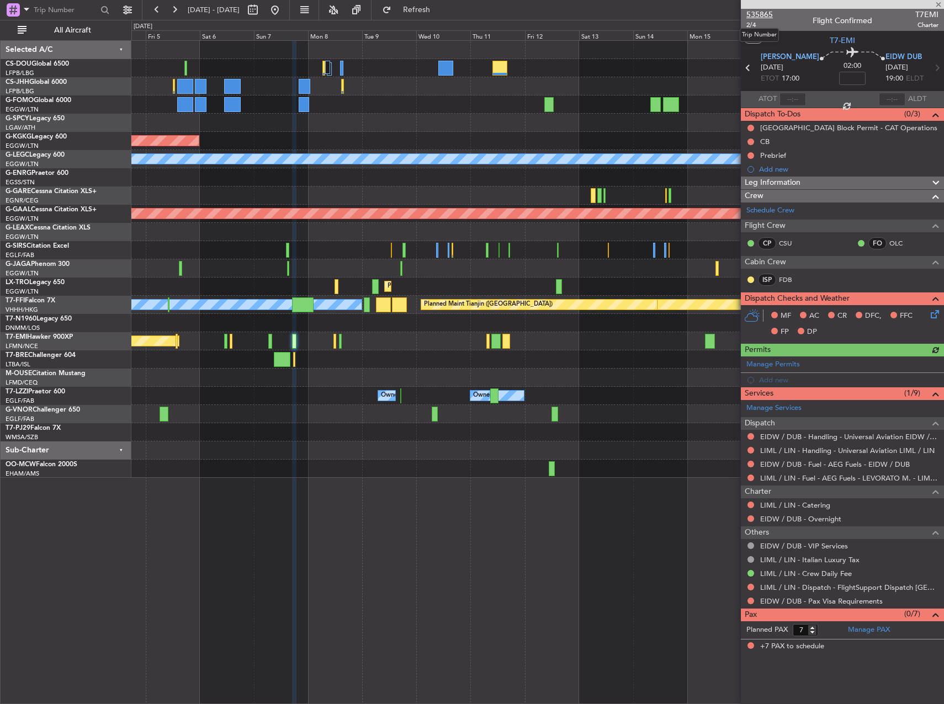
click at [765, 11] on span "535865" at bounding box center [759, 15] width 26 height 12
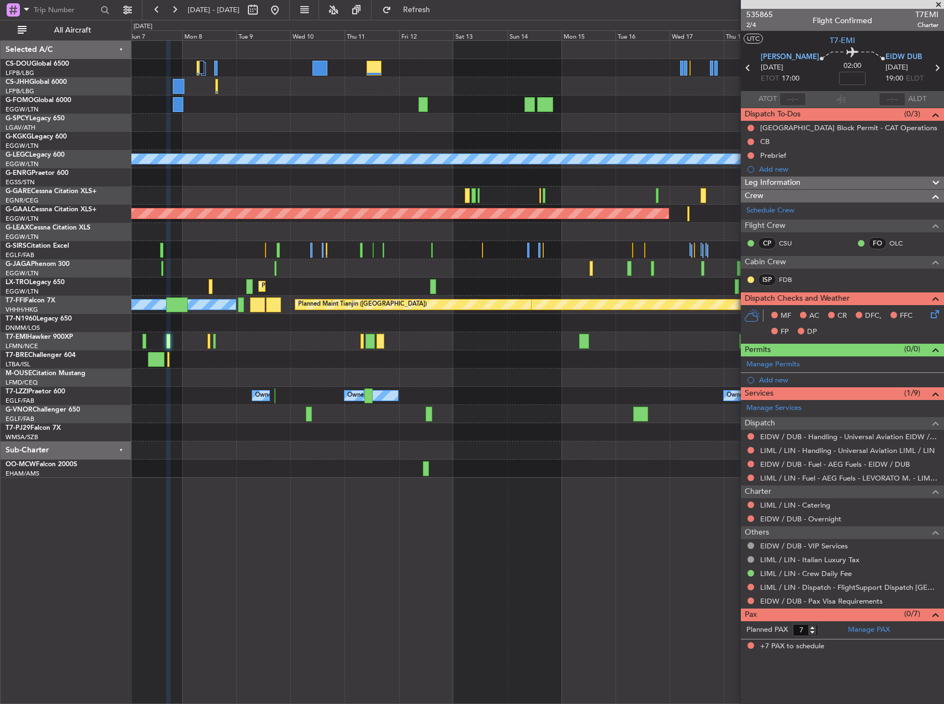
click at [354, 353] on div at bounding box center [537, 360] width 812 height 18
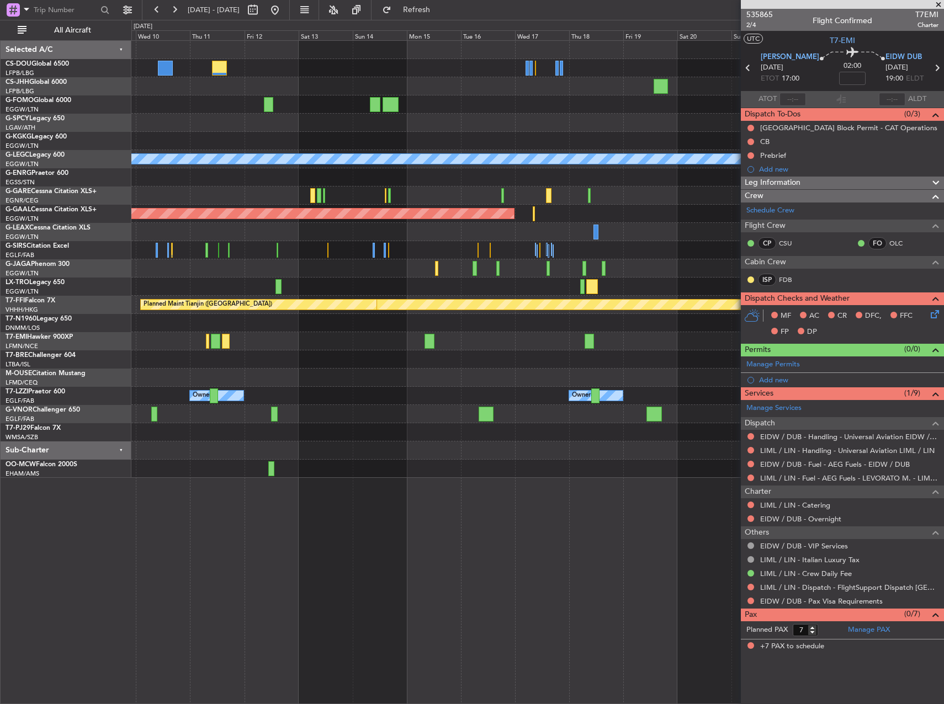
click at [603, 347] on div "A/C Unavailable London (Luton) Planned Maint Dusseldorf Planned Maint Dusseldor…" at bounding box center [537, 259] width 812 height 437
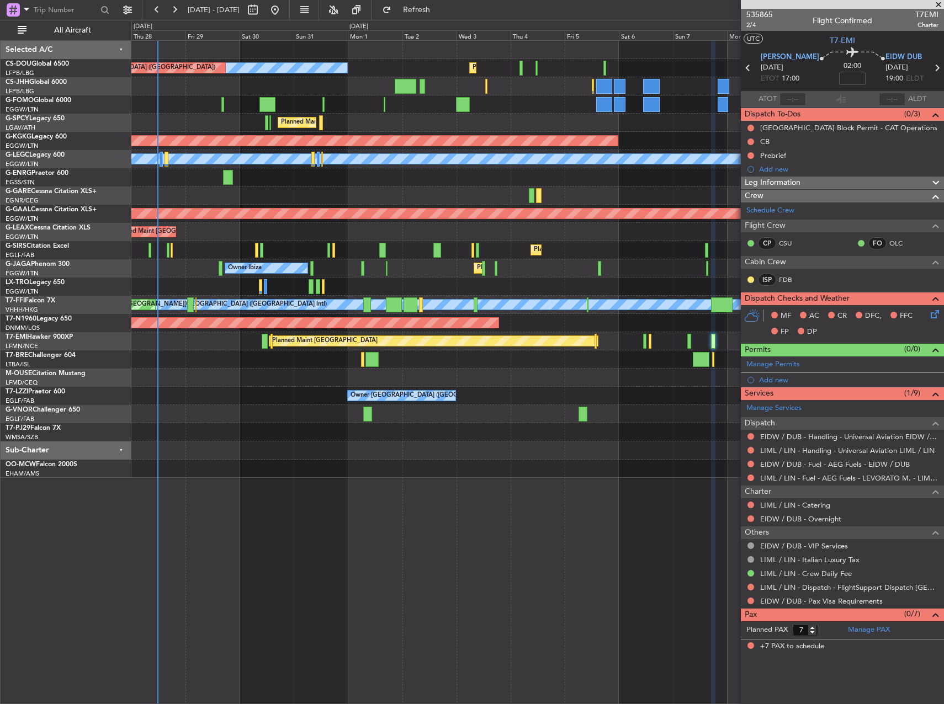
click at [608, 352] on div "Planned Maint Warsaw ([GEOGRAPHIC_DATA])" at bounding box center [537, 360] width 812 height 18
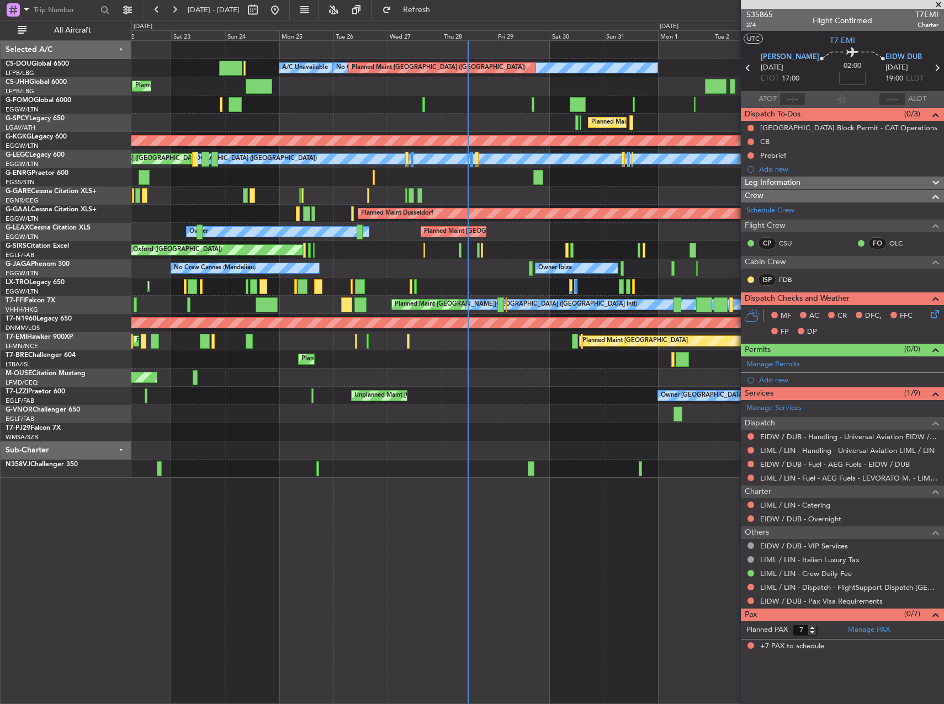
click at [447, 349] on div "Planned Maint Zurich Planned Maint Chester" at bounding box center [537, 341] width 812 height 18
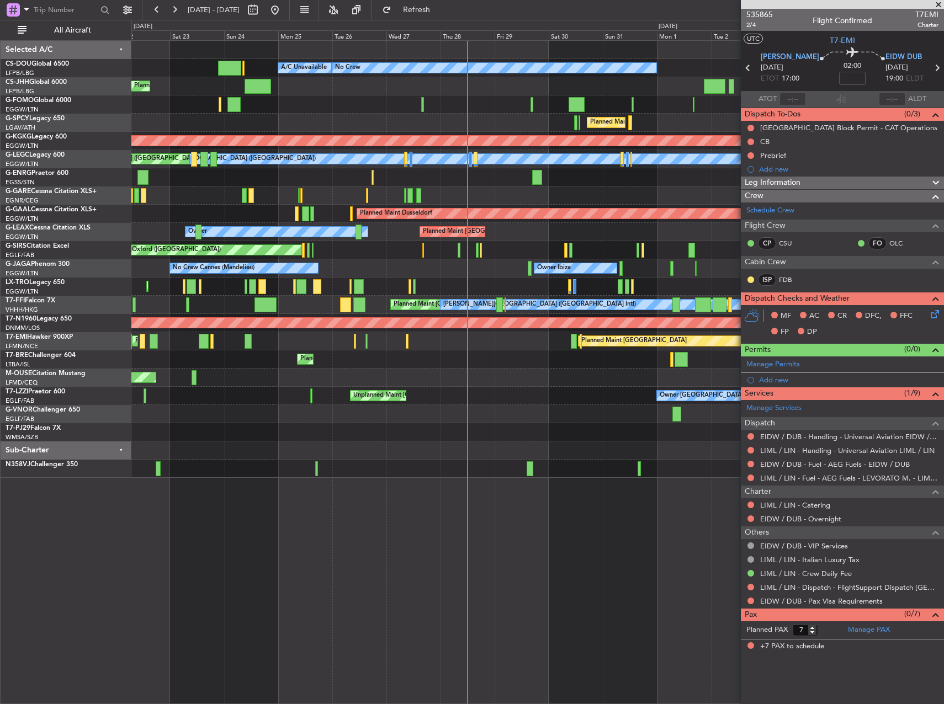
click at [100, 255] on div "Planned Maint Paris (Le Bourget) A/C Unavailable No Crew Planned Maint Paris (L…" at bounding box center [472, 362] width 944 height 685
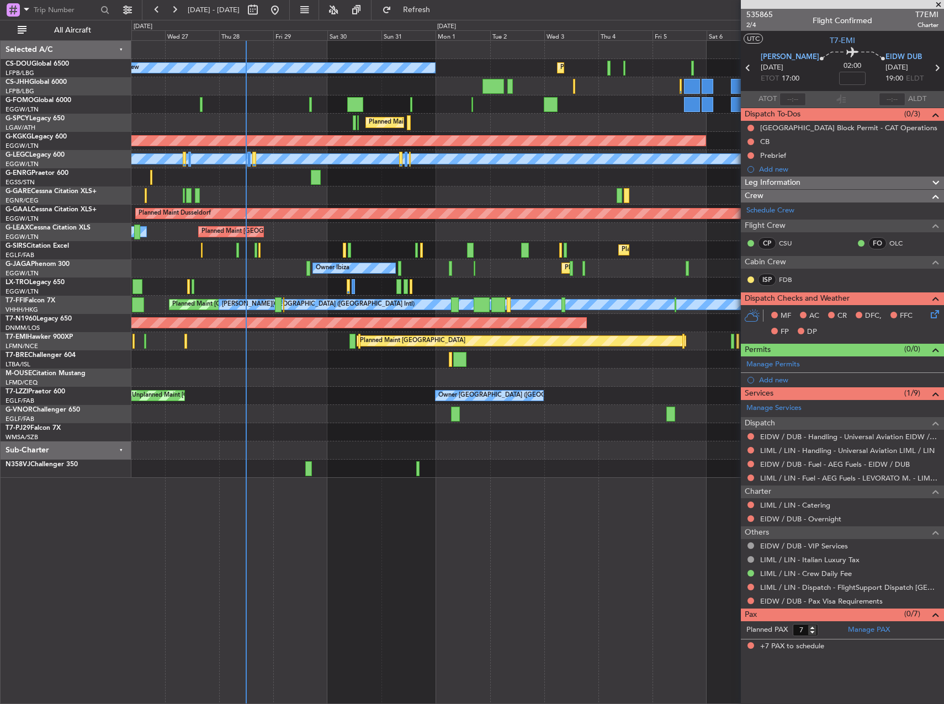
click at [236, 297] on div "Planned Maint Paris (Le Bourget) No Crew Planned Maint Paris (Le Bourget) A/C U…" at bounding box center [537, 259] width 812 height 437
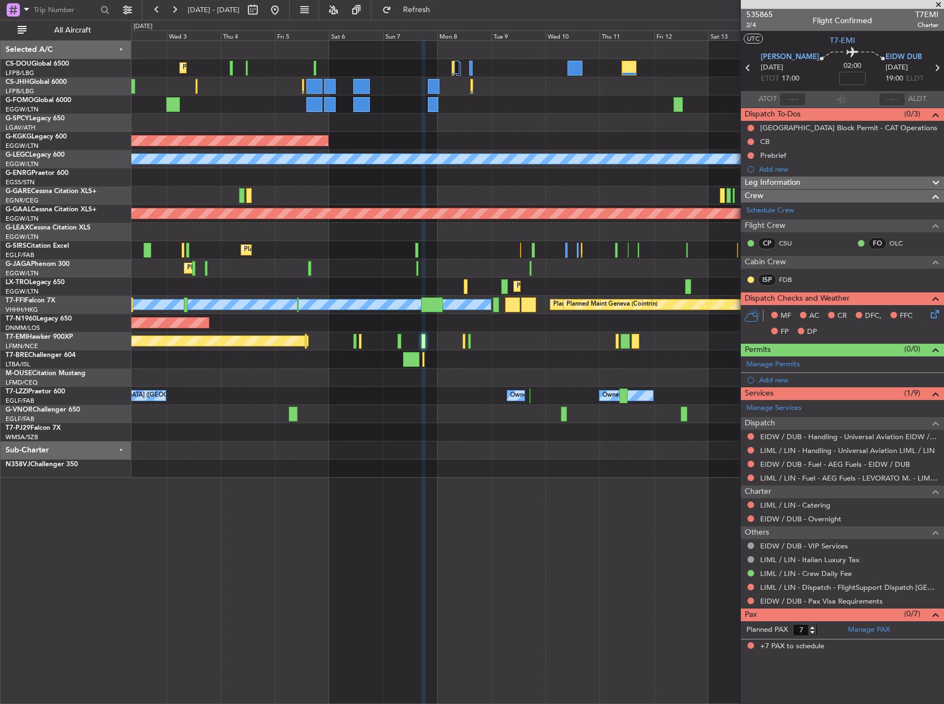
click at [290, 272] on div "Planned Maint London (Luton) Owner Ibiza" at bounding box center [537, 268] width 812 height 18
click at [757, 17] on span "535865" at bounding box center [759, 15] width 26 height 12
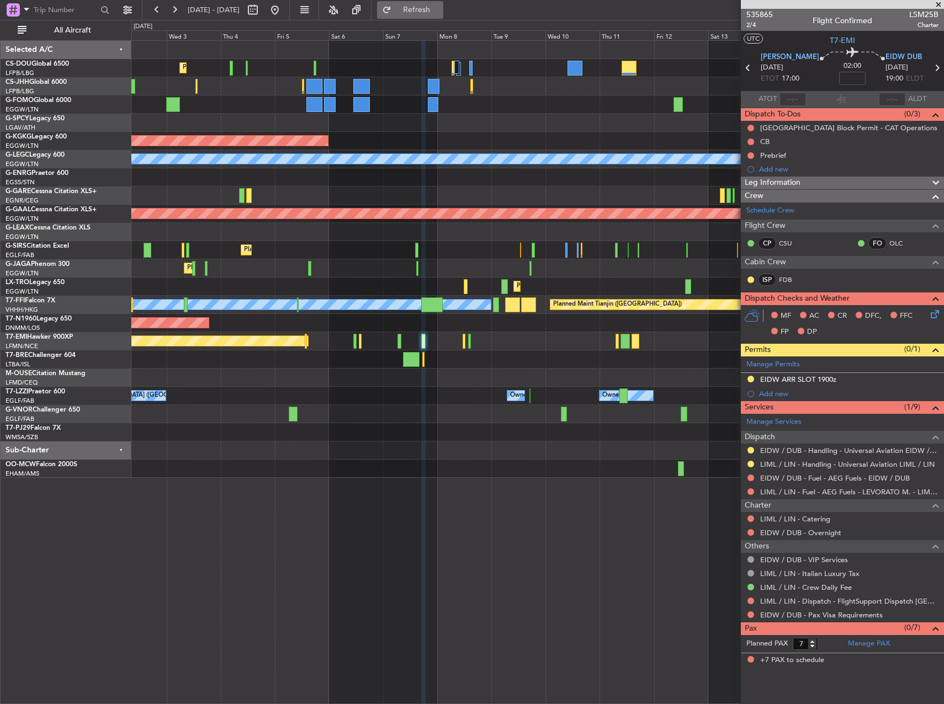
click at [440, 6] on span "Refresh" at bounding box center [417, 10] width 46 height 8
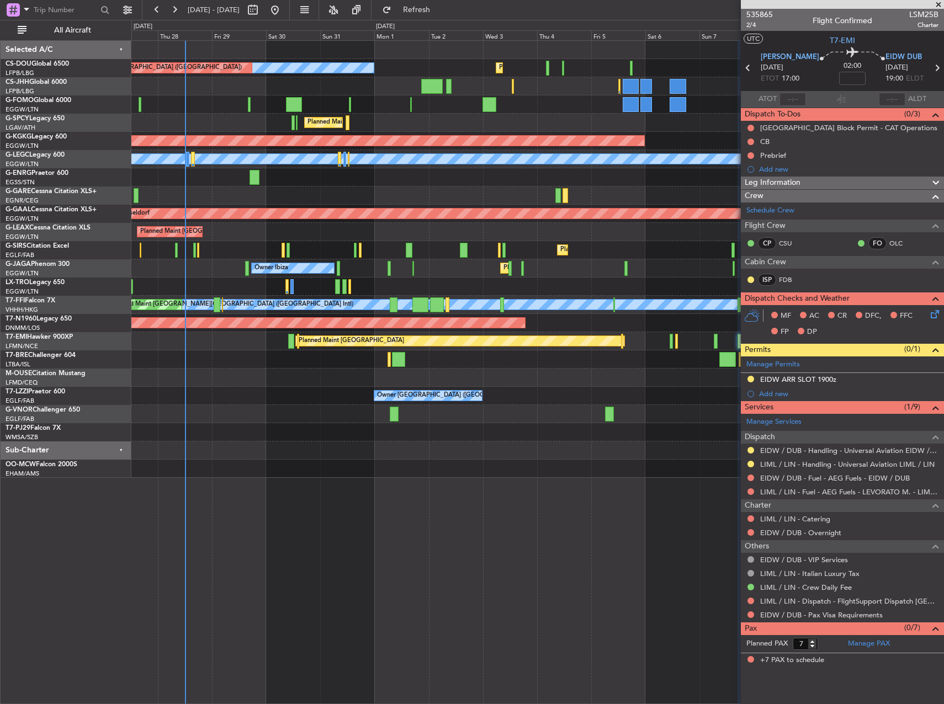
click at [574, 385] on div at bounding box center [537, 378] width 812 height 18
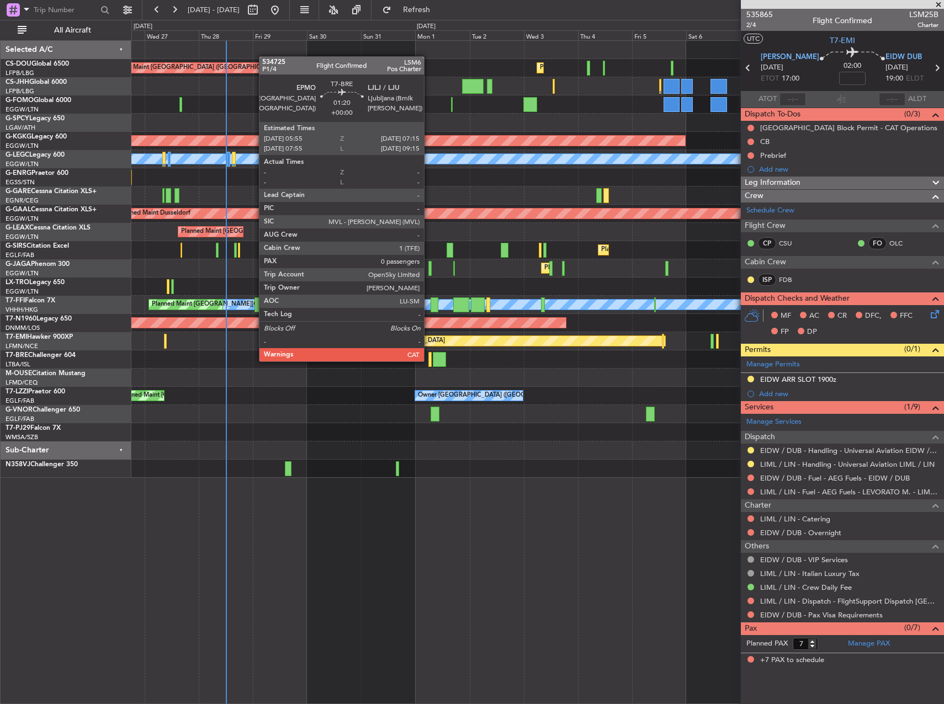
click at [429, 361] on div at bounding box center [429, 359] width 3 height 15
click at [431, 361] on div at bounding box center [429, 359] width 3 height 15
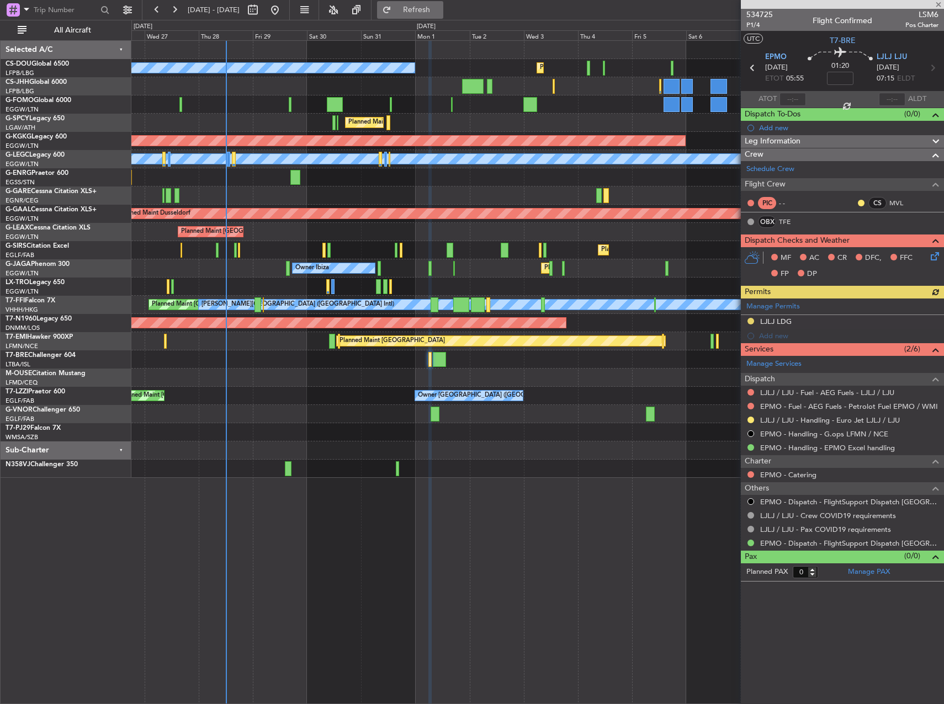
click at [443, 15] on button "Refresh" at bounding box center [410, 10] width 66 height 18
click at [443, 3] on button "Refresh" at bounding box center [410, 10] width 66 height 18
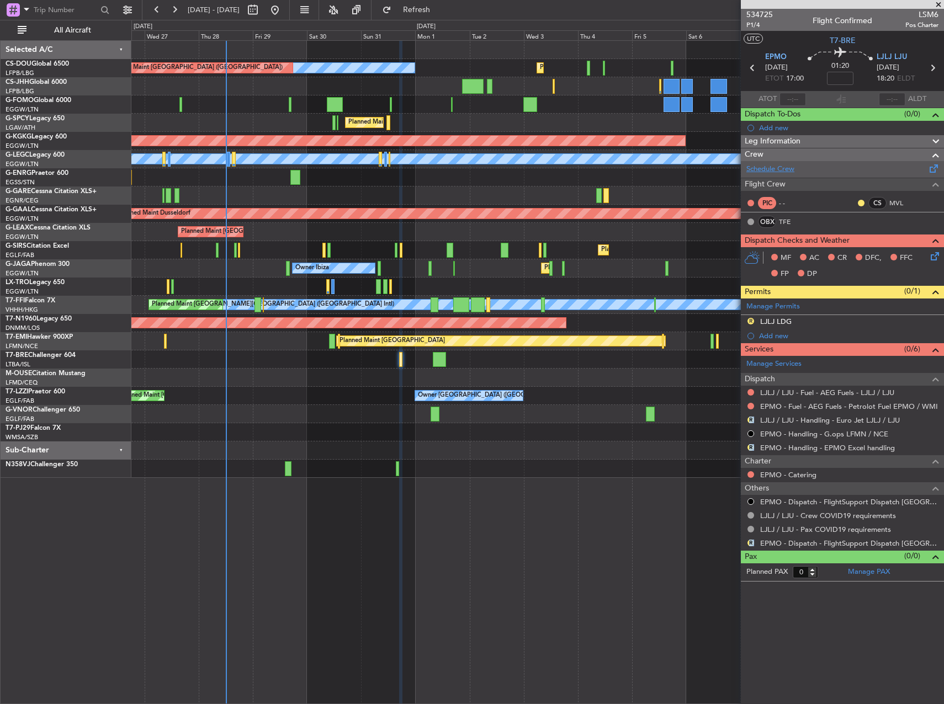
click at [773, 168] on link "Schedule Crew" at bounding box center [770, 169] width 48 height 11
click at [786, 545] on link "EPMO - Dispatch - FlightSupport Dispatch UK" at bounding box center [849, 543] width 178 height 9
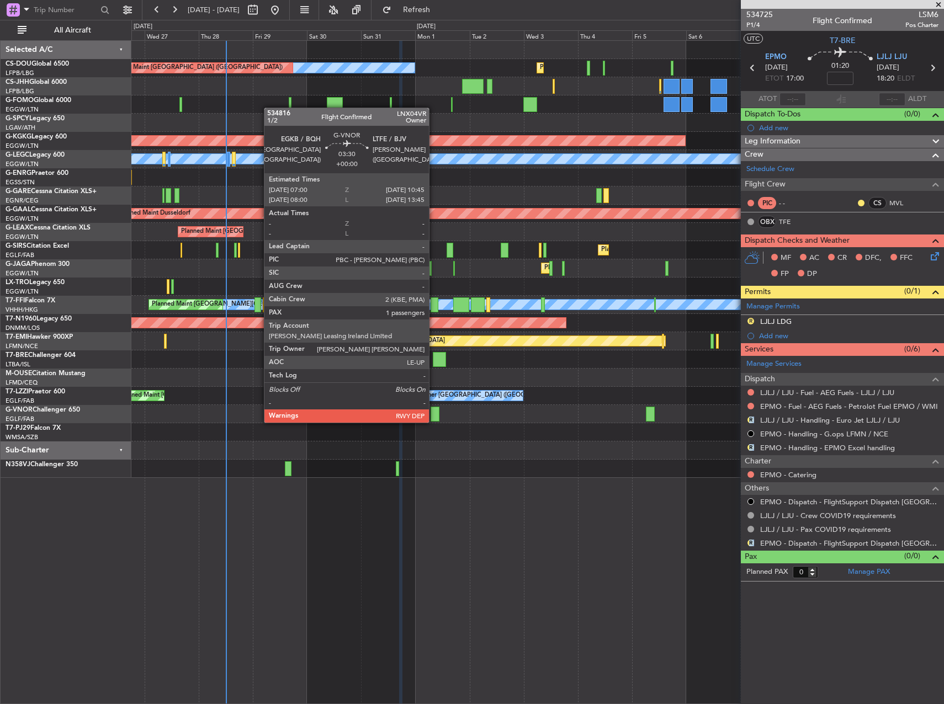
click at [434, 412] on div at bounding box center [435, 414] width 9 height 15
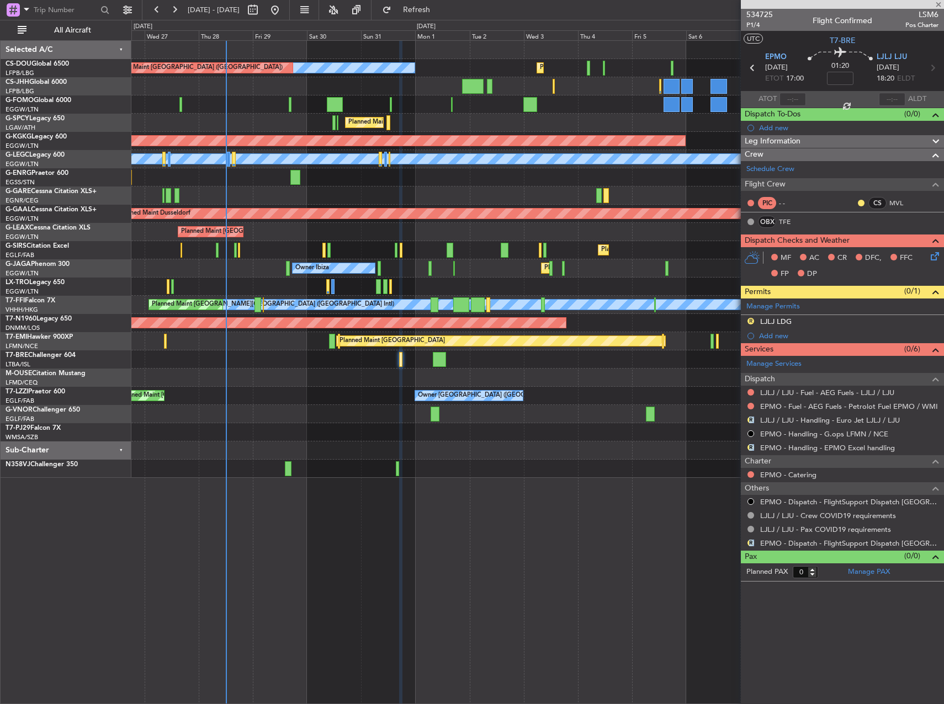
type input "1"
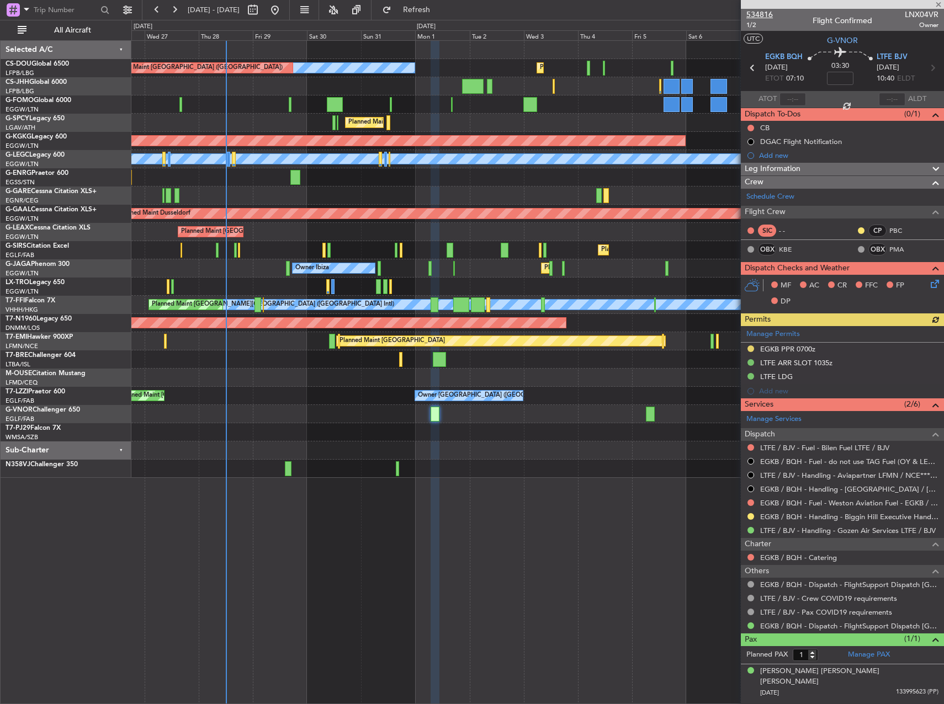
click at [762, 18] on span "534816" at bounding box center [759, 15] width 26 height 12
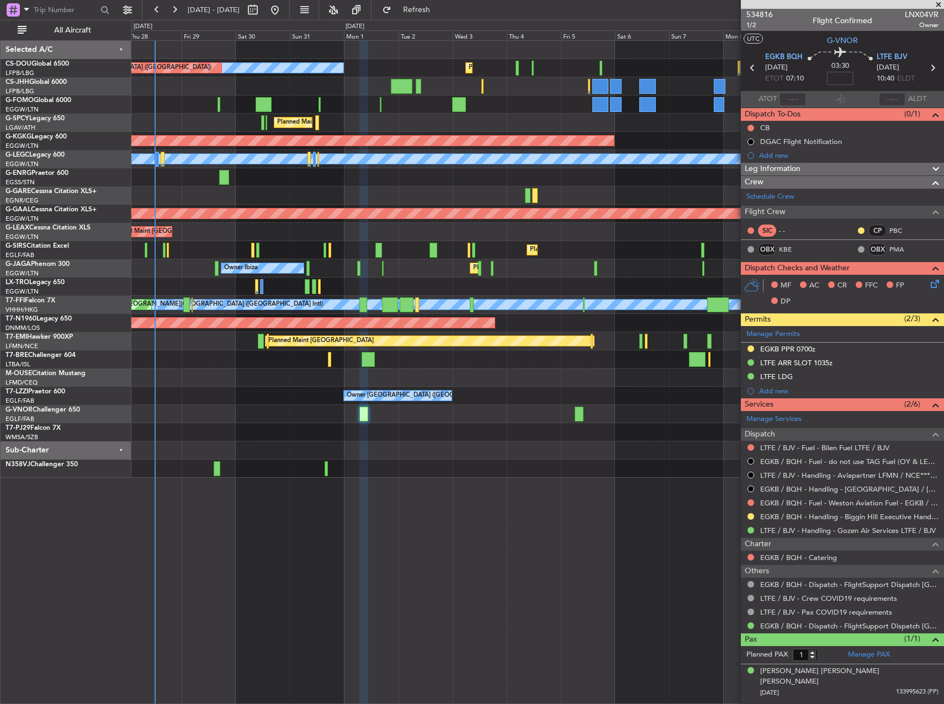
click at [571, 443] on div "Planned Maint Paris (Le Bourget) No Crew Planned Maint Paris (Le Bourget) A/C U…" at bounding box center [537, 259] width 812 height 437
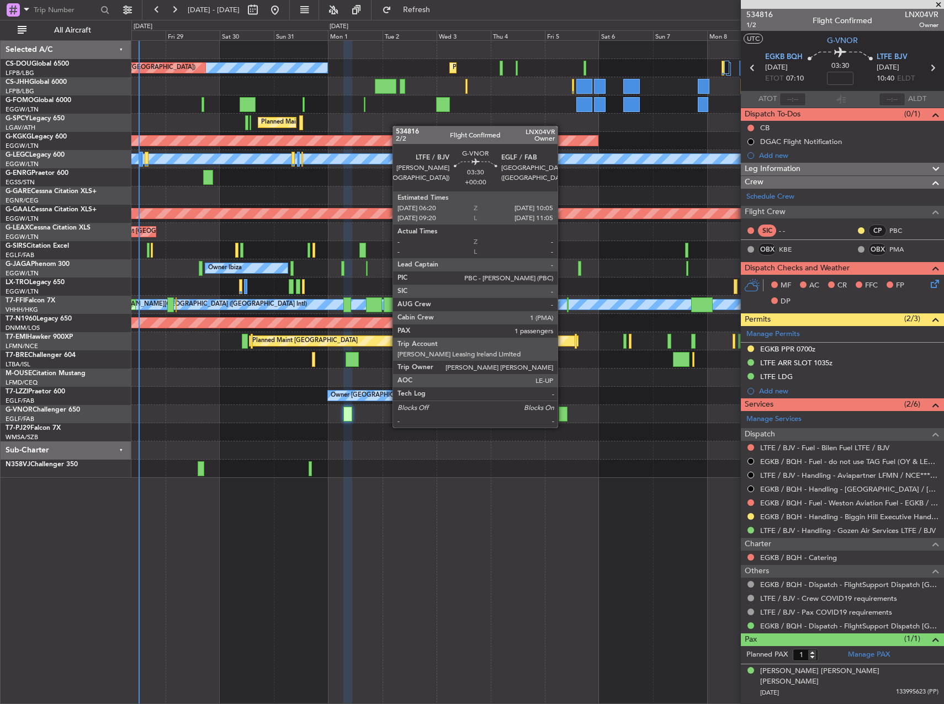
click at [563, 417] on div at bounding box center [563, 414] width 9 height 15
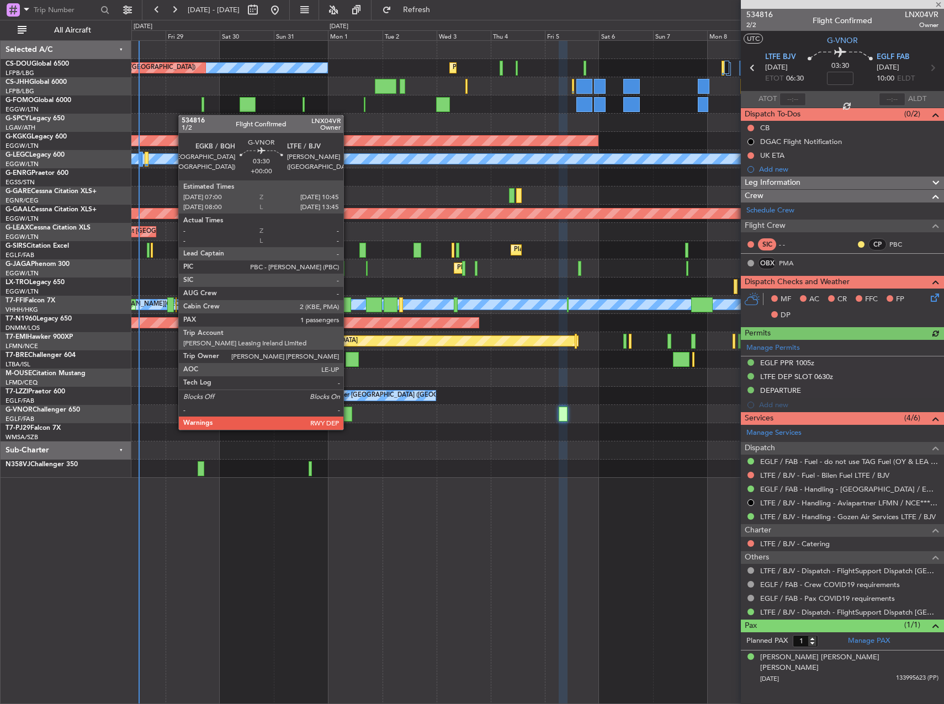
click at [348, 417] on div at bounding box center [347, 414] width 9 height 15
